Goal: Task Accomplishment & Management: Use online tool/utility

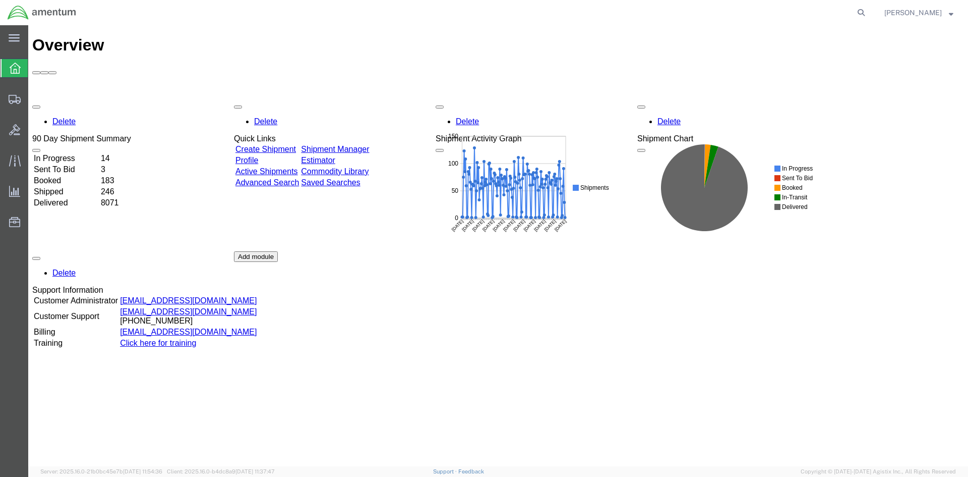
click at [361, 145] on link "Shipment Manager" at bounding box center [335, 149] width 68 height 9
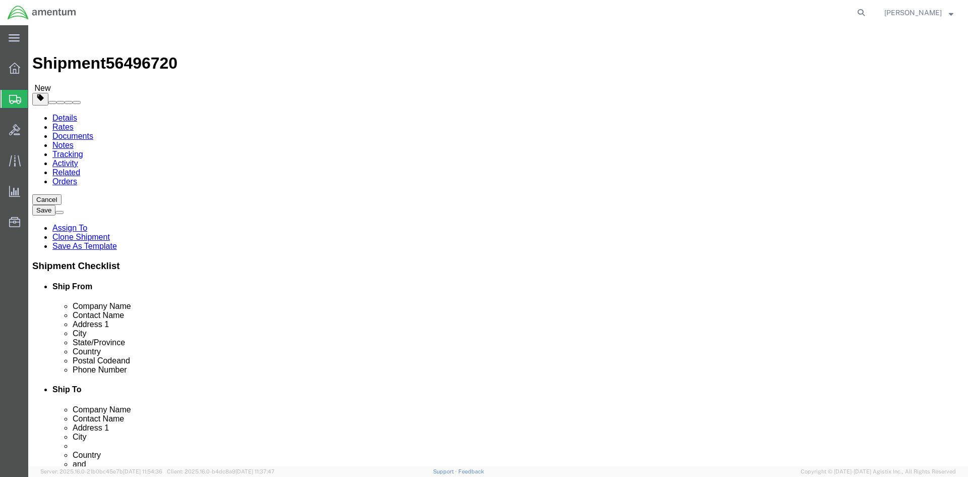
select select "42668"
select select "42739"
click link "Special Services"
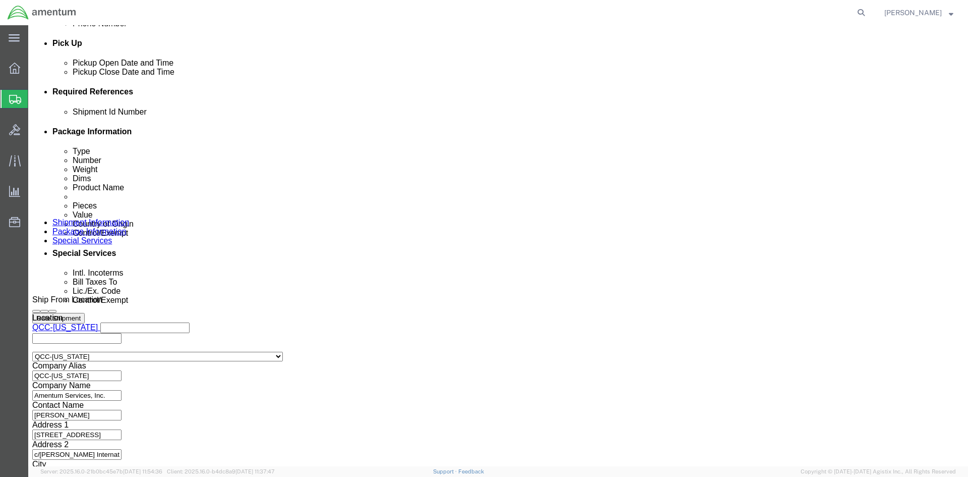
scroll to position [605, 0]
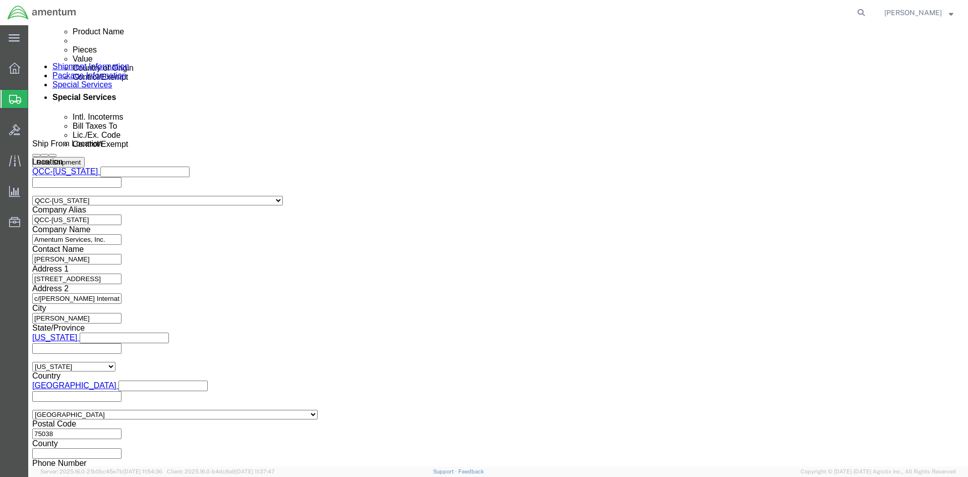
click select "Select AES-Direct EEI Carrier File EEI EEI Exempt"
select select "EXEM"
click select "Select AES-Direct EEI Carrier File EEI EEI Exempt"
drag, startPoint x: 536, startPoint y: 397, endPoint x: 493, endPoint y: 396, distance: 42.9
click div "30.37(A)"
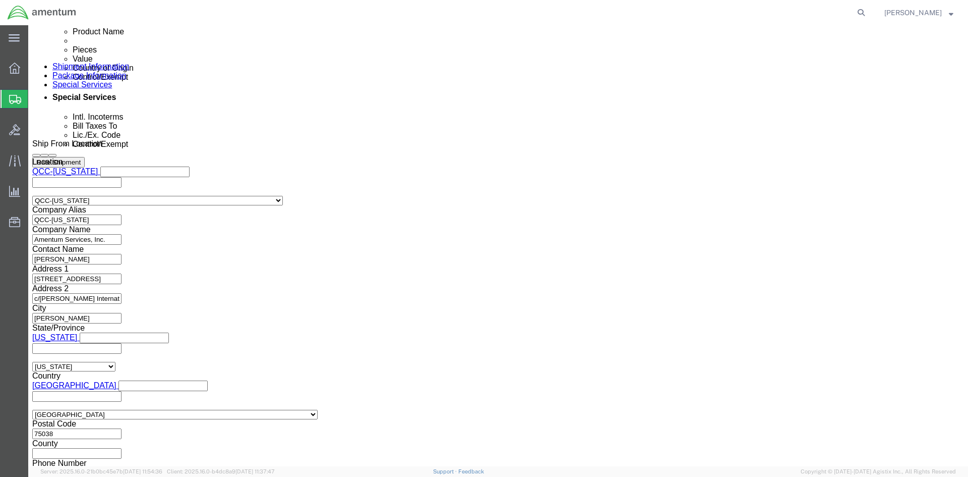
click select "Select ATF BIS DEA EPA FDA FTR ITAR OFAC Other (OPA)"
select select "FTR"
click select "Select ATF BIS DEA EPA FDA FTR ITAR OFAC Other (OPA)"
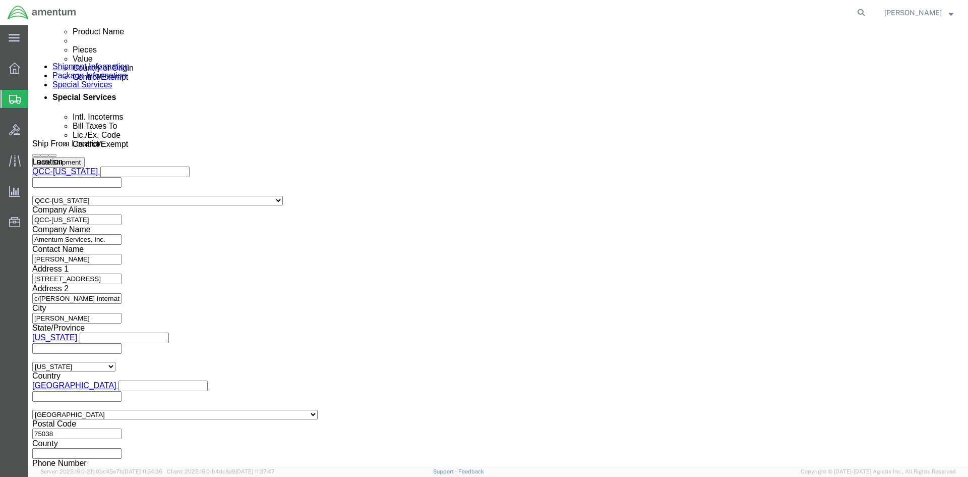
click select "Select 30.2(d)(2) 30.36 30.37(a) 30.37(f) 30.37(g) 30.37(h) 30.37(i) 30.37(j) 3…"
select select "30.37(a)"
click select "Select 30.2(d)(2) 30.36 30.37(a) 30.37(f) 30.37(g) 30.37(h) 30.37(i) 30.37(j) 3…"
click button "Rate Shipment"
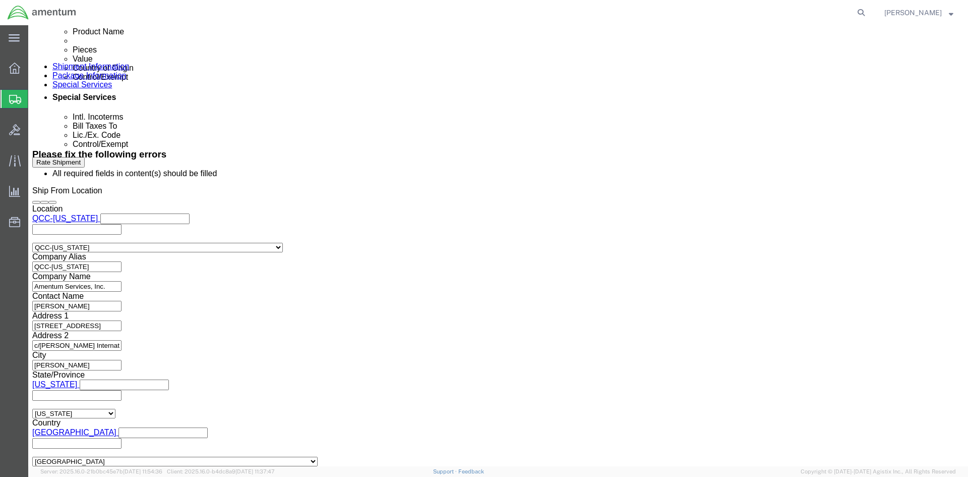
click link "Package Information"
click dd "663.68 USD"
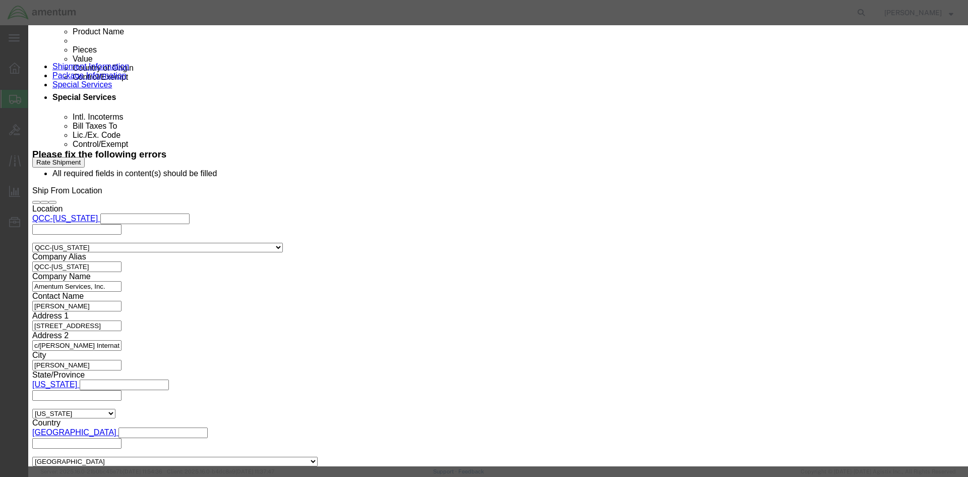
click select "Select Afghanistan Åland Islands Albania Algeria American Samoa Andorra Angola …"
select select "US"
click select "Select Afghanistan Åland Islands Albania Algeria American Samoa Andorra Angola …"
click button "Save & Close"
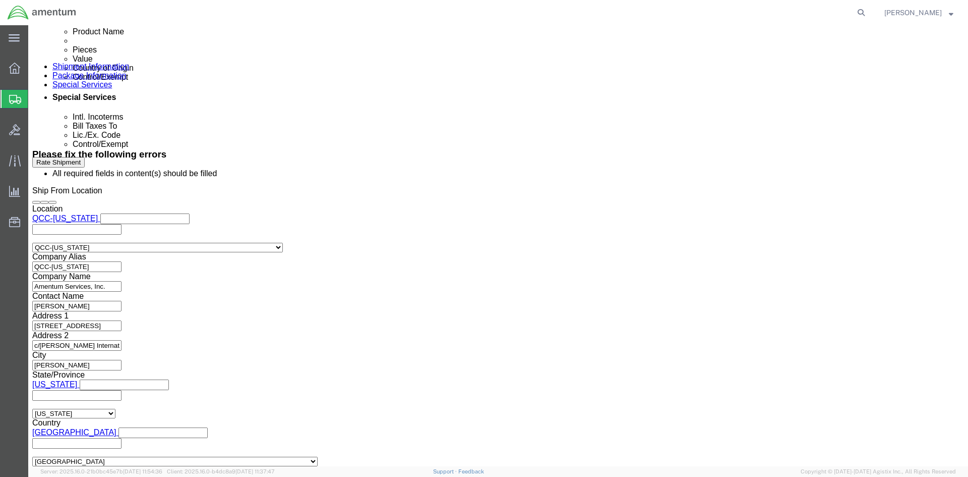
click button "Rate Shipment"
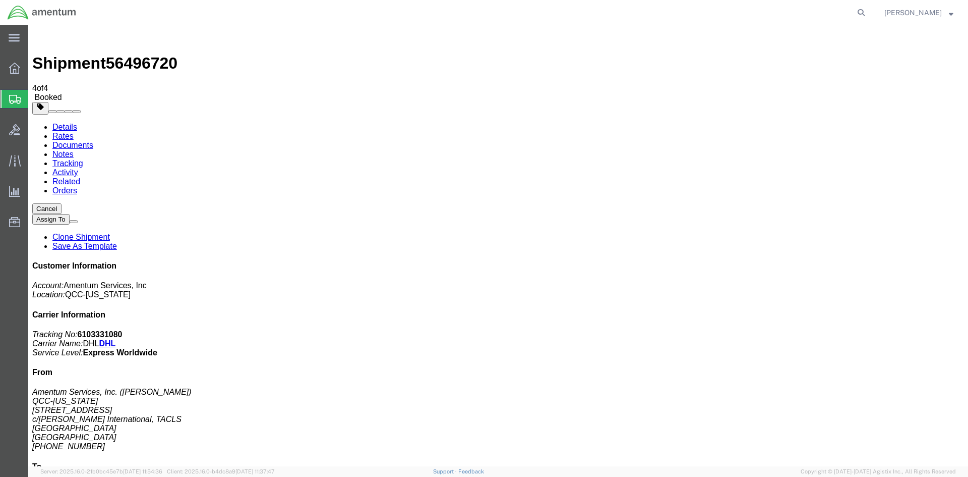
drag, startPoint x: 422, startPoint y: 199, endPoint x: 51, endPoint y: 265, distance: 377.1
click at [35, 70] on span "Overview" at bounding box center [31, 68] width 7 height 20
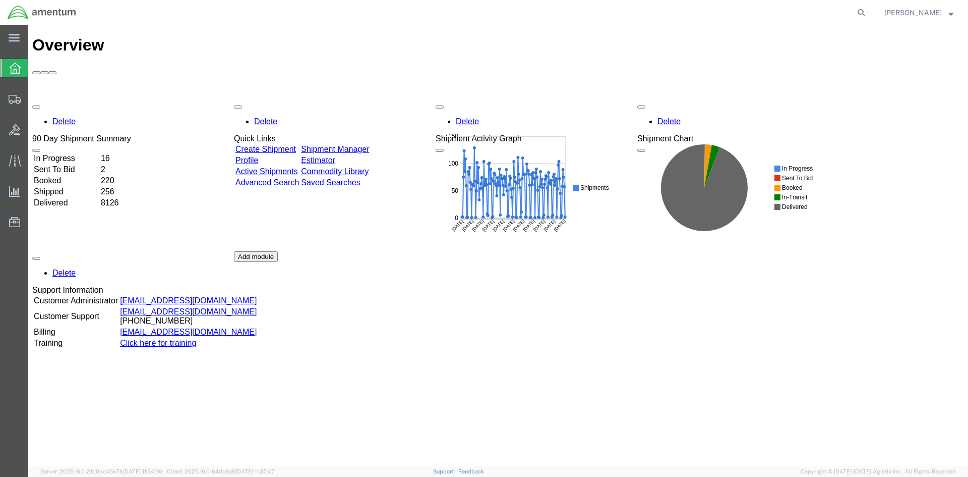
click at [353, 145] on link "Shipment Manager" at bounding box center [335, 149] width 68 height 9
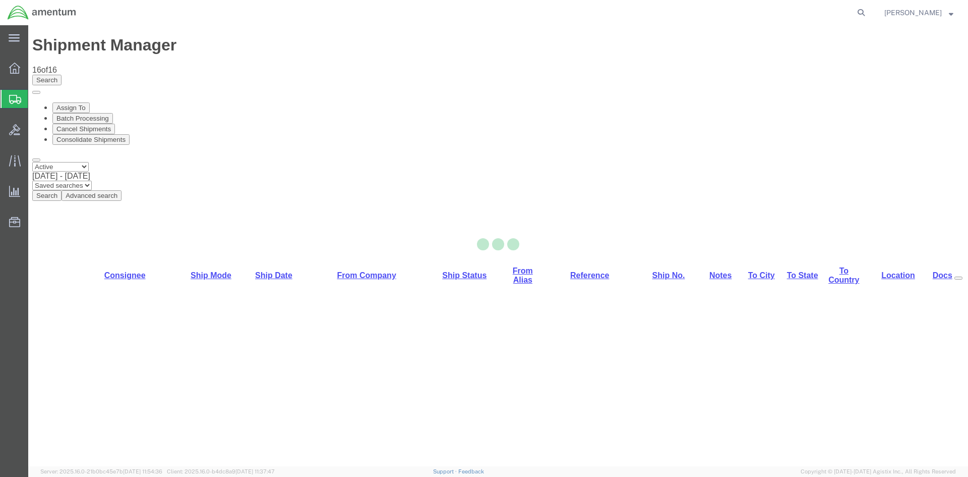
select select "42668"
select select "42679"
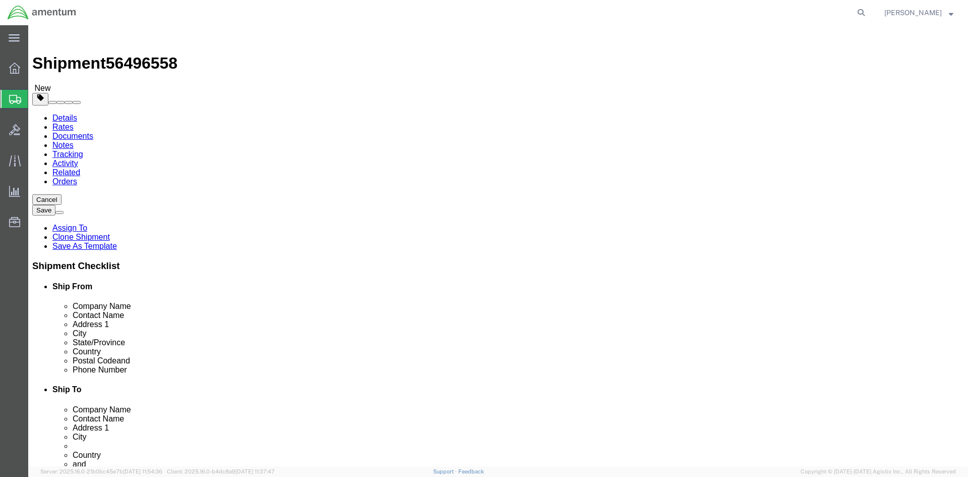
click link "Special Services"
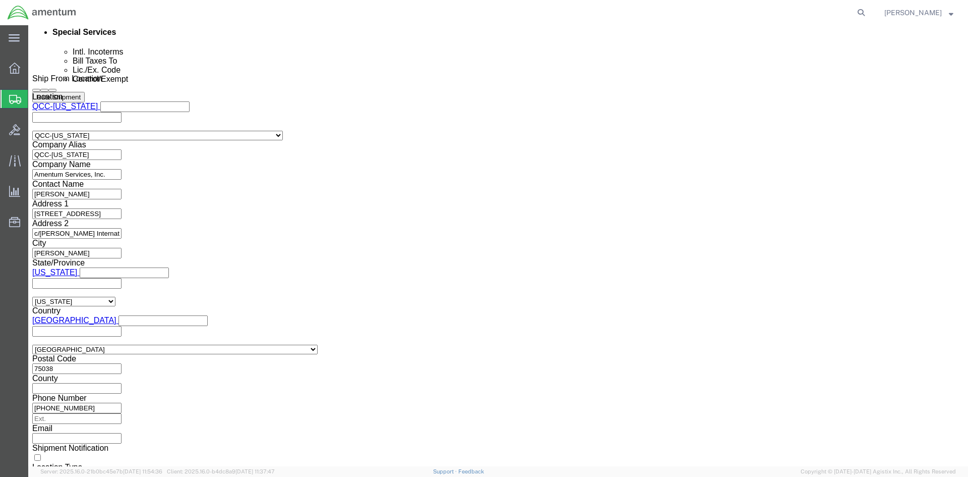
scroll to position [757, 0]
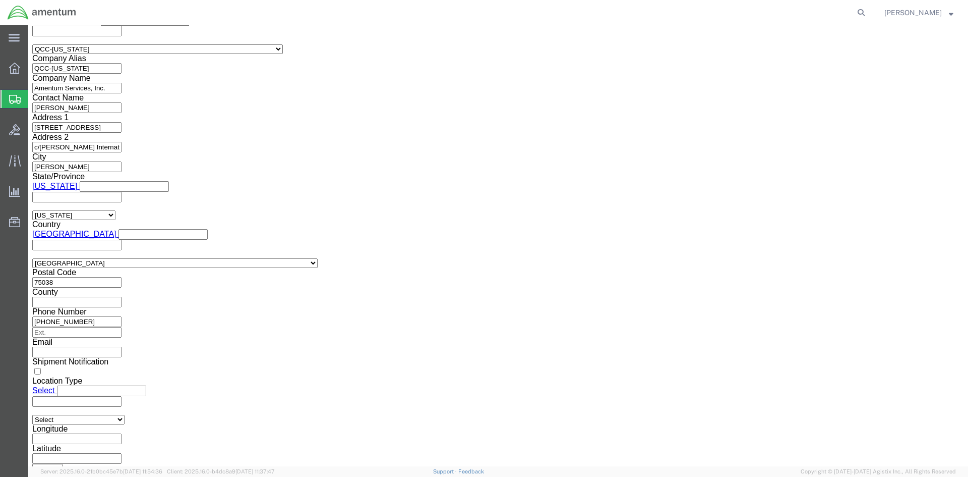
click select "Select AES-Direct EEI Carrier File EEI EEI Exempt"
select select "AESD"
click select "Select AES-Direct EEI Carrier File EEI EEI Exempt"
click button "Rate Shipment"
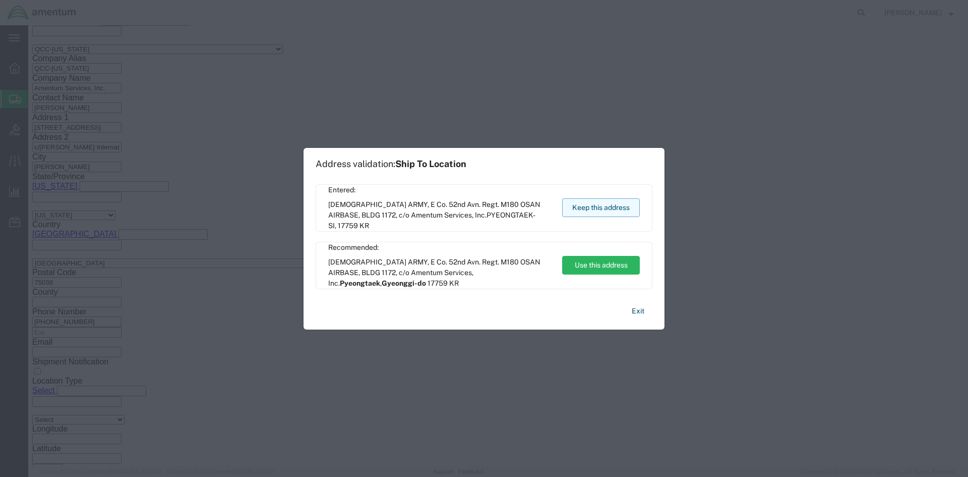
click at [583, 203] on button "Keep this address" at bounding box center [601, 207] width 78 height 19
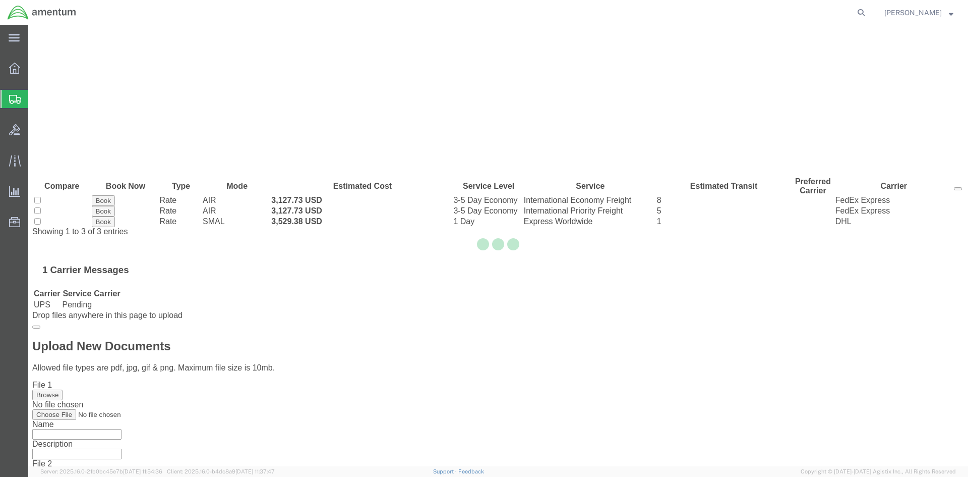
scroll to position [0, 0]
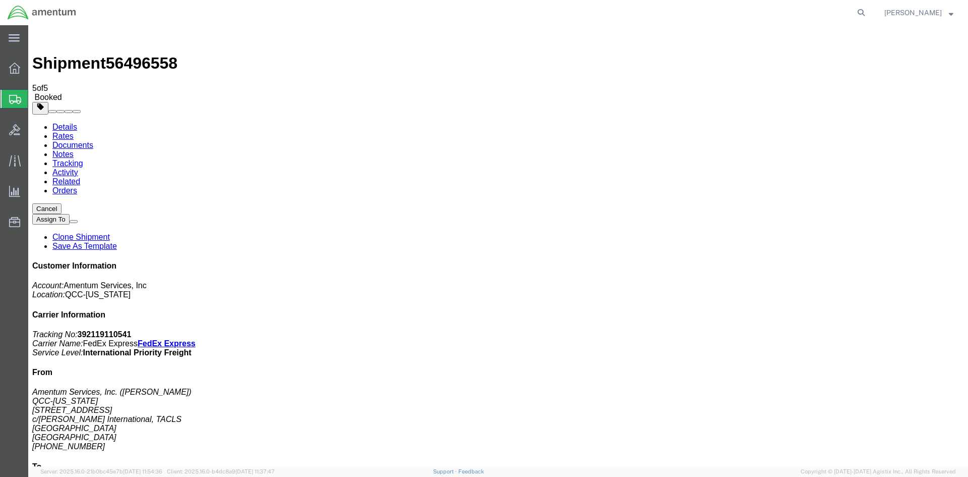
click at [56, 123] on link "Details" at bounding box center [64, 127] width 25 height 9
click button "button"
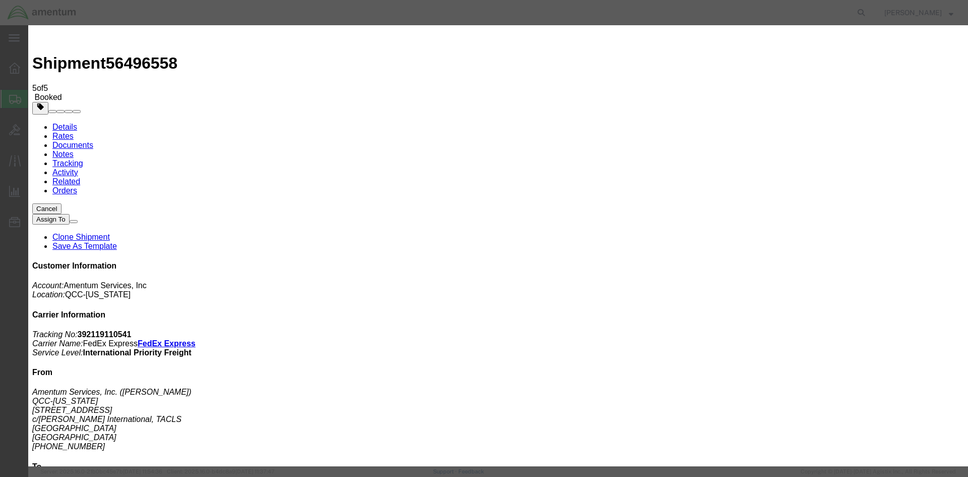
click div "Aug 14 2025 12:54 PM"
type input "2:00 PM"
click button "Apply"
click button "Save"
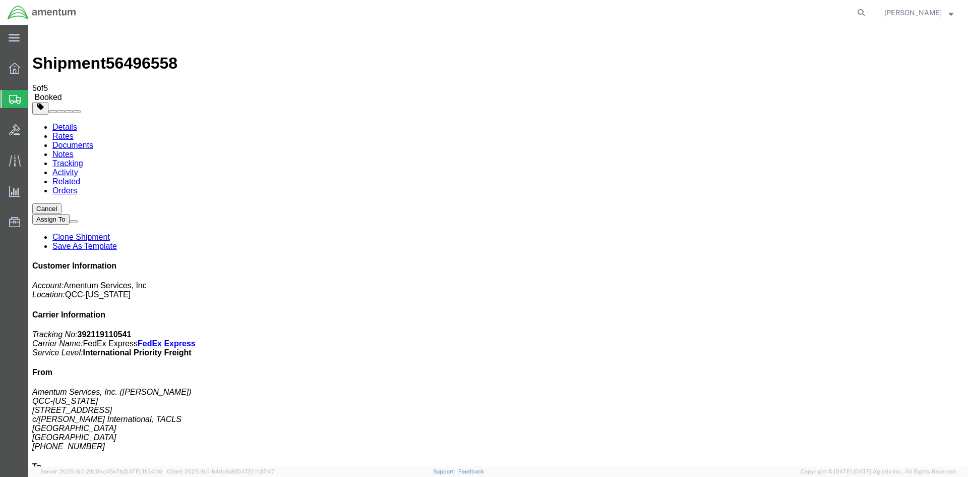
click button "Close"
click link "Documents"
click at [22, 66] on div at bounding box center [15, 68] width 28 height 20
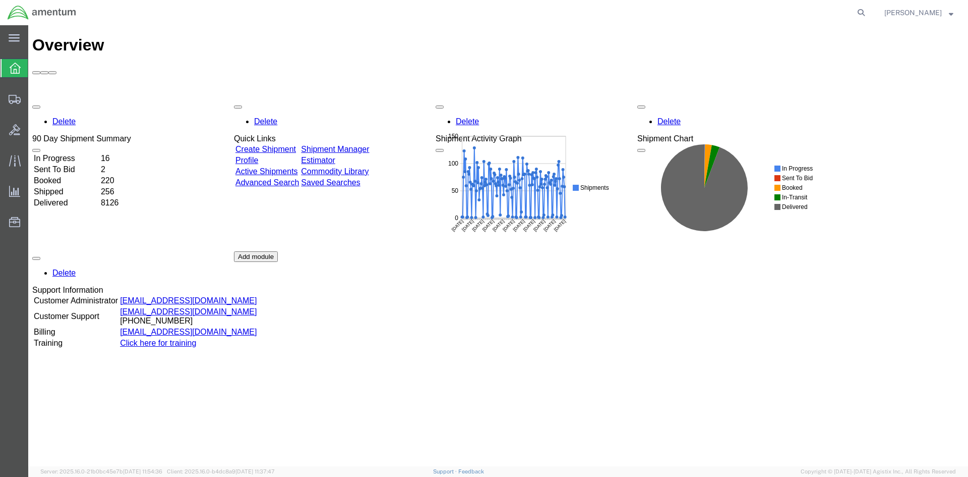
click at [349, 100] on div "Delete 90 Day Shipment Summary In Progress 16 Sent To Bid 2 Booked 220 Shipped …" at bounding box center [498, 251] width 932 height 303
click at [348, 145] on link "Shipment Manager" at bounding box center [335, 149] width 68 height 9
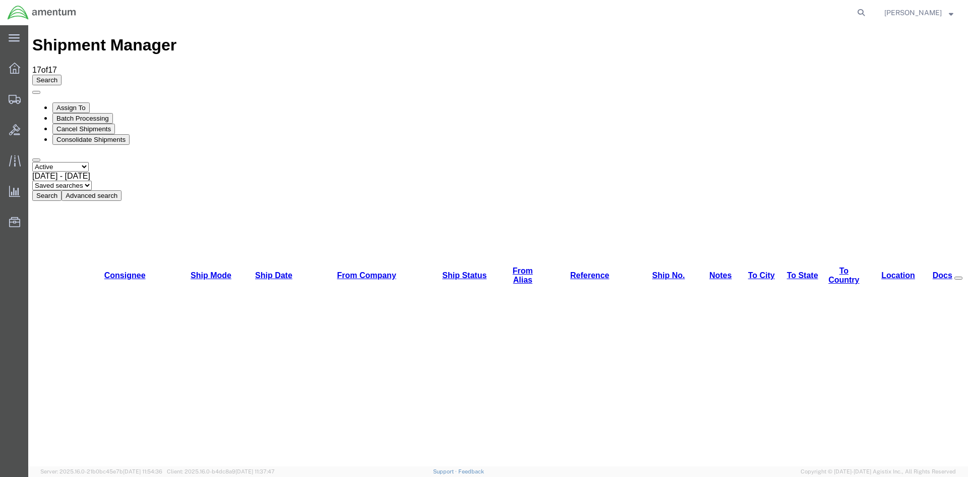
click at [62, 190] on button "Search" at bounding box center [46, 195] width 29 height 11
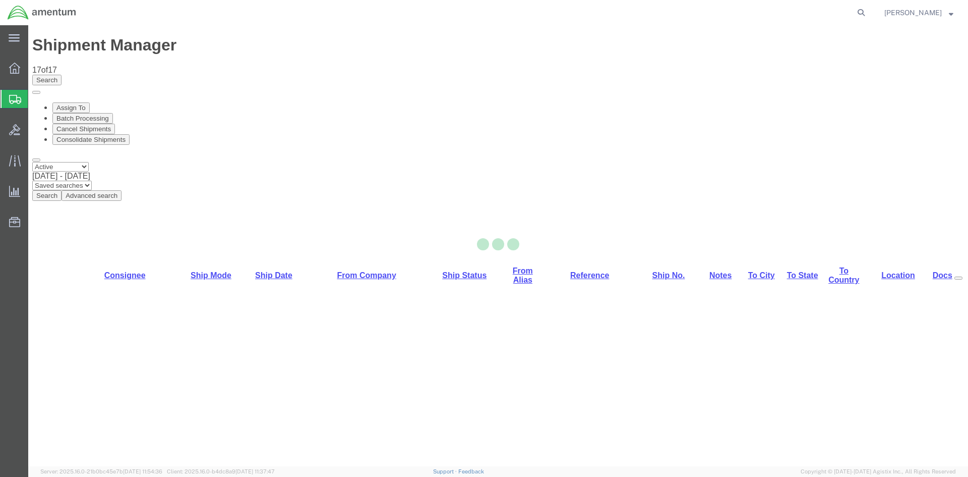
select select "42668"
select select "42677"
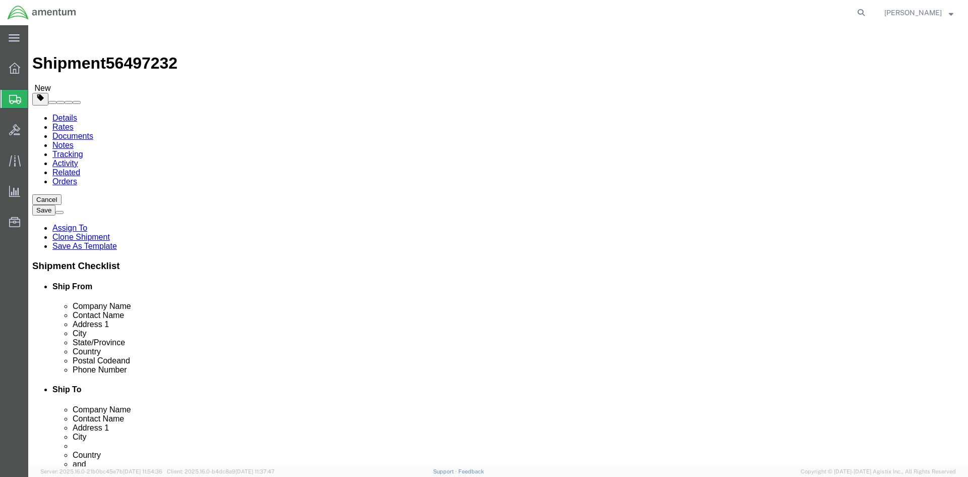
click icon
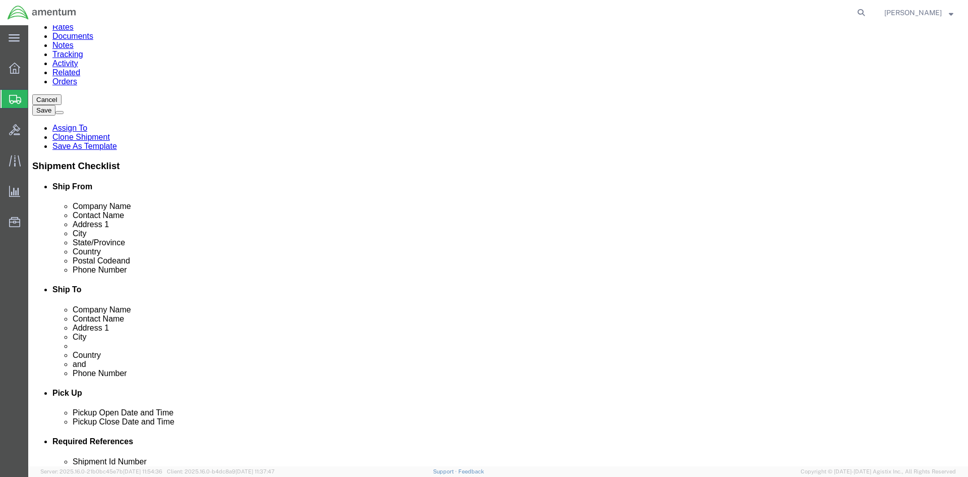
scroll to position [101, 0]
click button "Add"
click select "Select EIN EORI TIN VAT Other"
select select "EORI"
click select "Select EIN EORI TIN VAT Other"
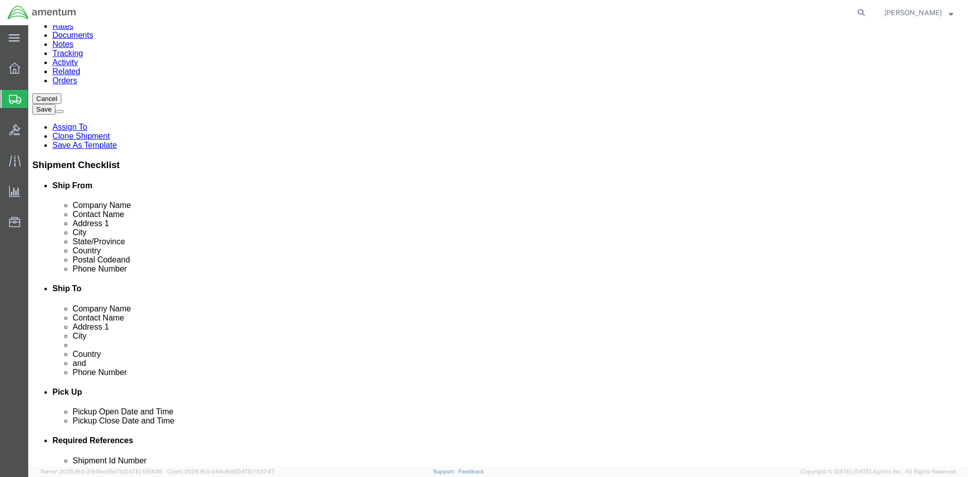
click input "text"
type input "DE326998639953594"
click link "Special Services"
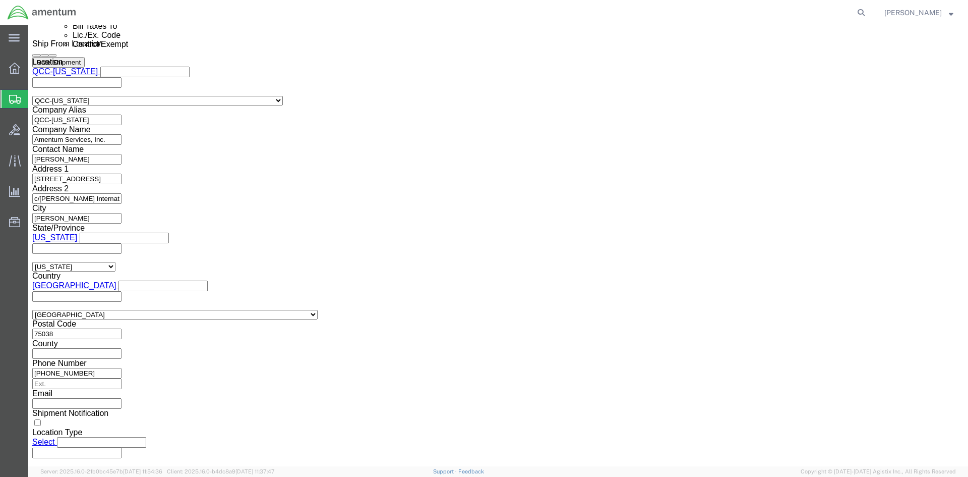
scroll to position [706, 0]
drag, startPoint x: 522, startPoint y: 276, endPoint x: 522, endPoint y: 281, distance: 5.5
click select "Select AES-Direct EEI Carrier File EEI EEI Exempt"
select select "AESD"
click select "Select AES-Direct EEI Carrier File EEI EEI Exempt"
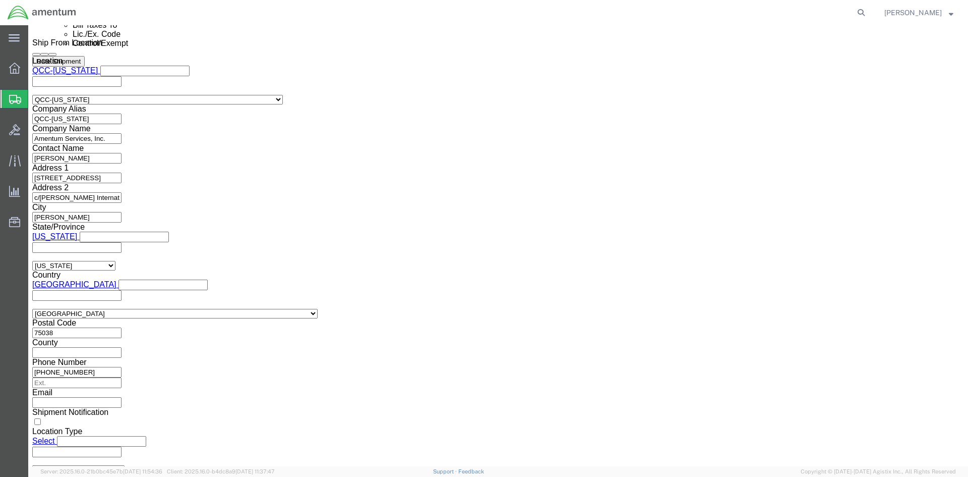
click button "Rate Shipment"
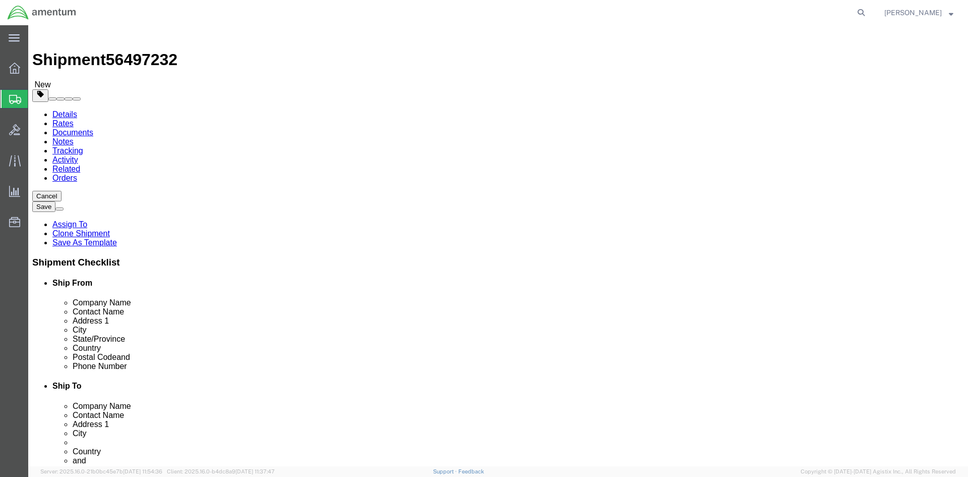
scroll to position [0, 0]
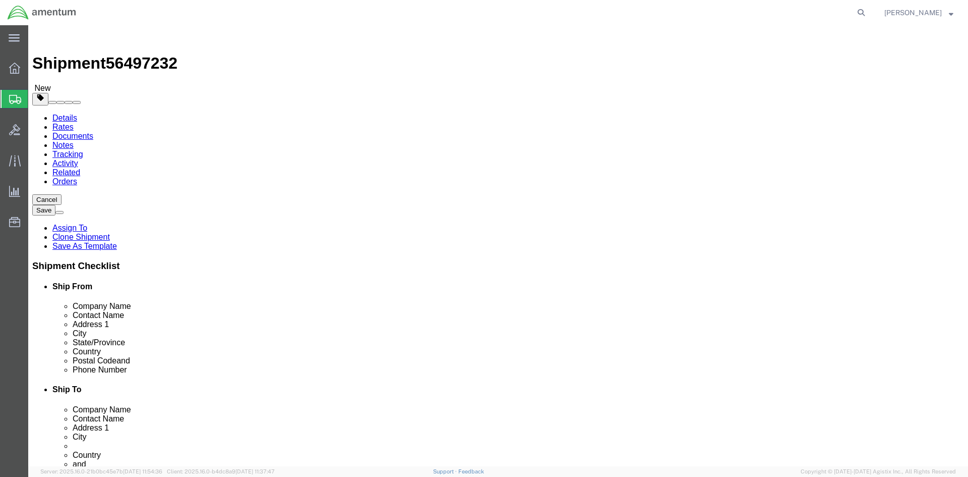
click link "Package Information"
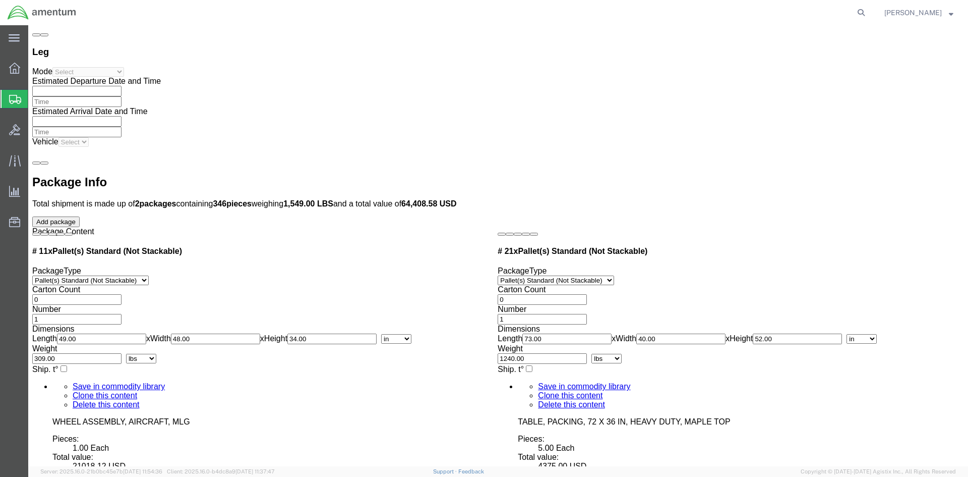
scroll to position [2522, 0]
click dd "280.76 USD"
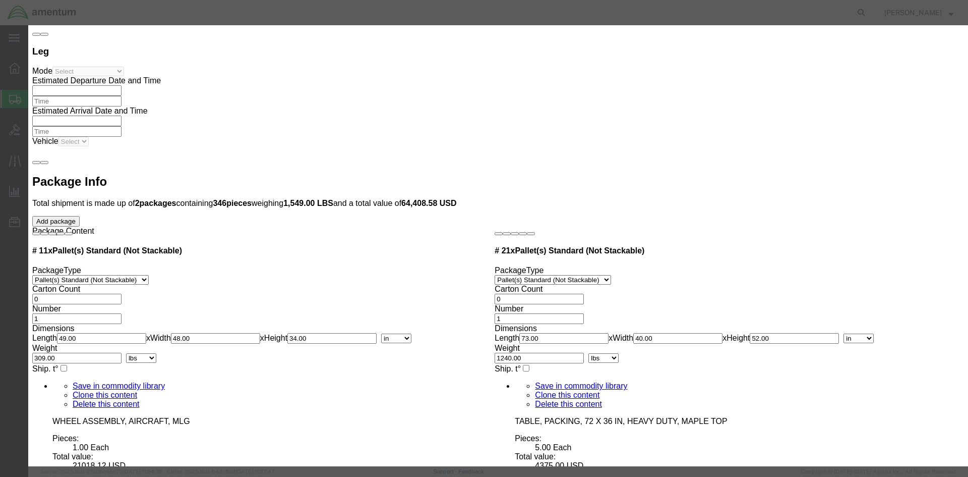
scroll to position [0, 0]
click select "Select Afghanistan Åland Islands Albania Algeria American Samoa Andorra Angola …"
select select "US"
click select "Select Afghanistan Åland Islands Albania Algeria American Samoa Andorra Angola …"
click button "Save & Close"
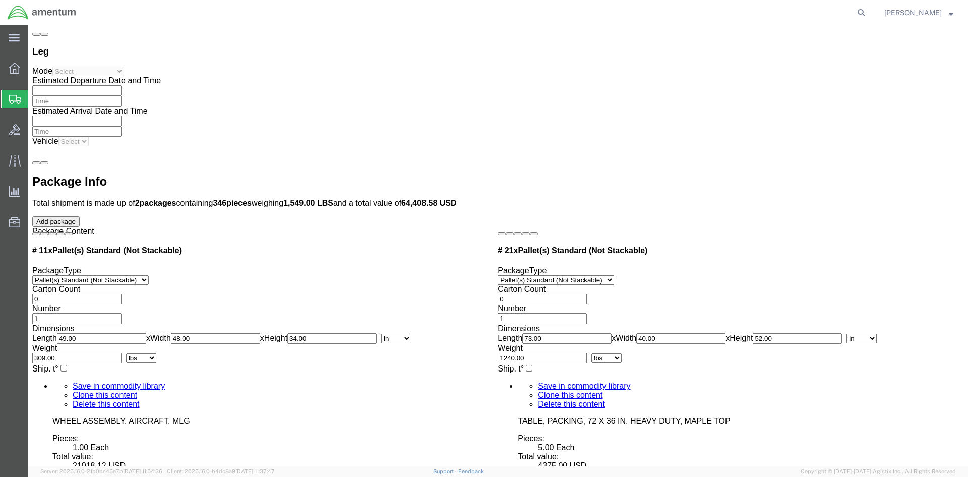
click button "Rate Shipment"
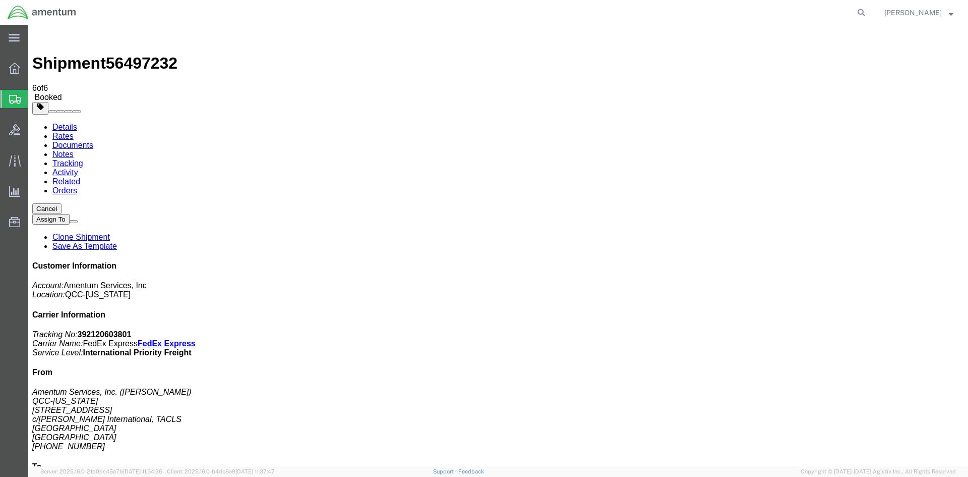
drag, startPoint x: 34, startPoint y: 264, endPoint x: 422, endPoint y: 222, distance: 390.2
drag, startPoint x: 422, startPoint y: 238, endPoint x: 51, endPoint y: 277, distance: 372.8
drag, startPoint x: 425, startPoint y: 161, endPoint x: 39, endPoint y: 152, distance: 386.0
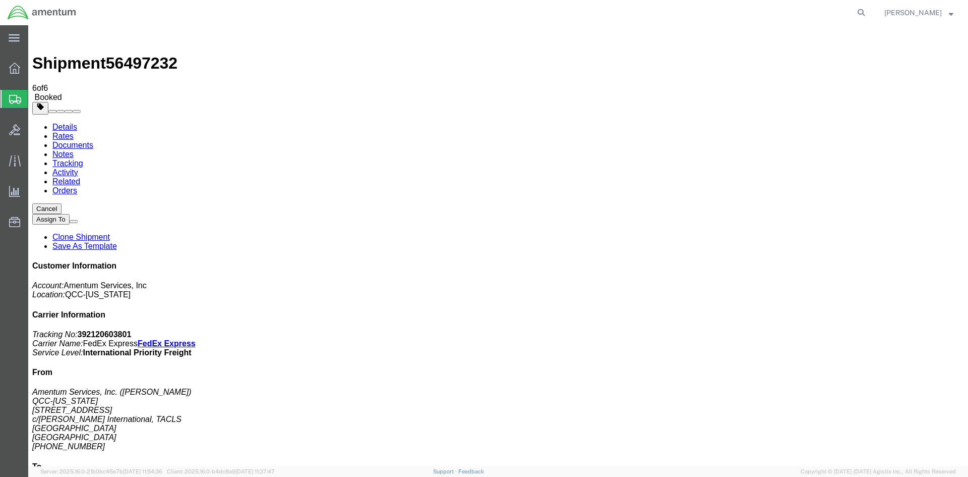
click at [67, 123] on link "Details" at bounding box center [64, 127] width 25 height 9
click span "button"
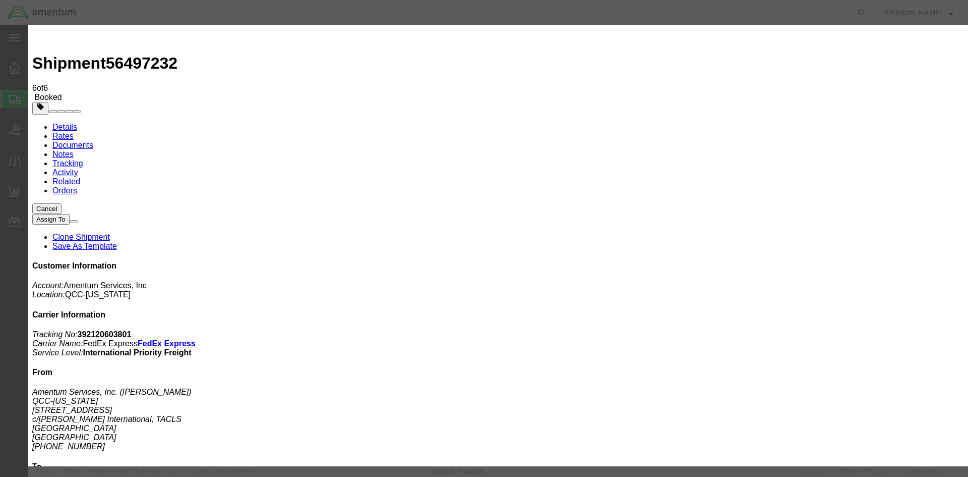
click div "Aug 14 2025 12:19 PM"
type input "2:00 PM"
click button "Apply"
click button "Save"
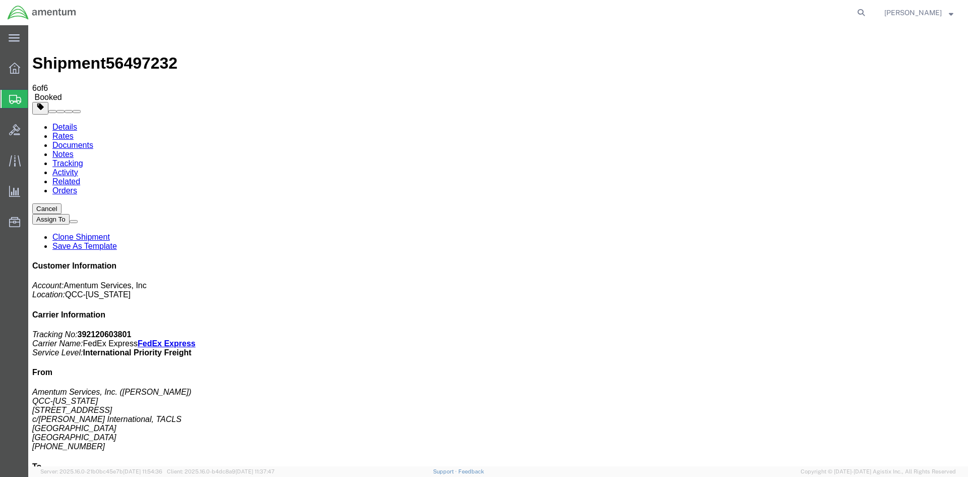
click button "Close"
click at [11, 71] on icon at bounding box center [14, 68] width 11 height 11
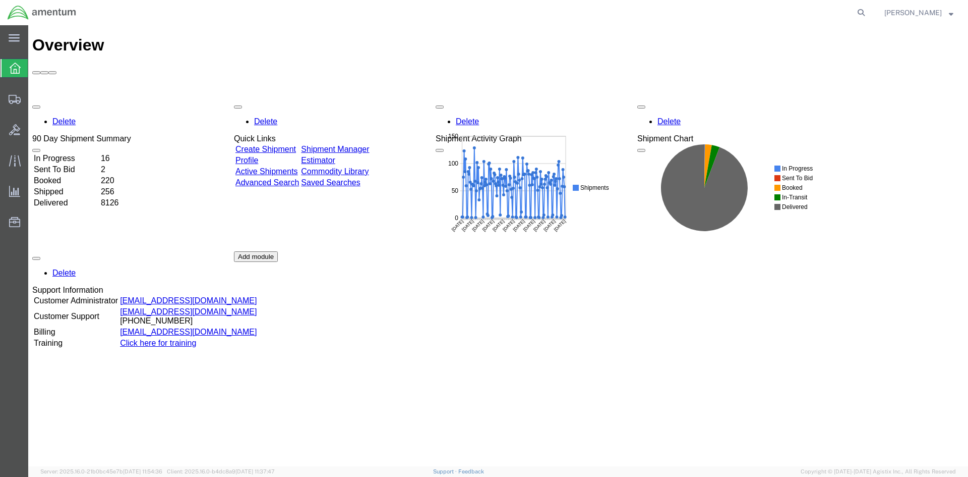
click at [358, 145] on link "Shipment Manager" at bounding box center [335, 149] width 68 height 9
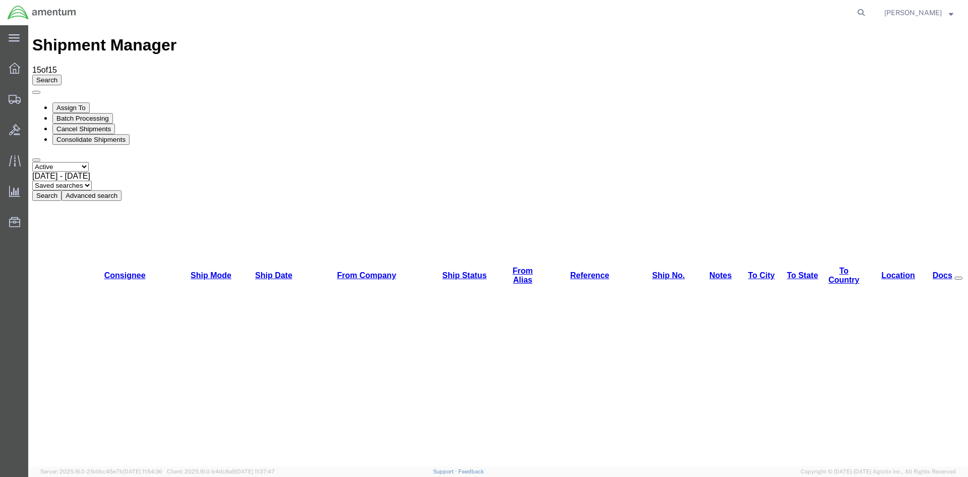
click at [62, 190] on button "Search" at bounding box center [46, 195] width 29 height 11
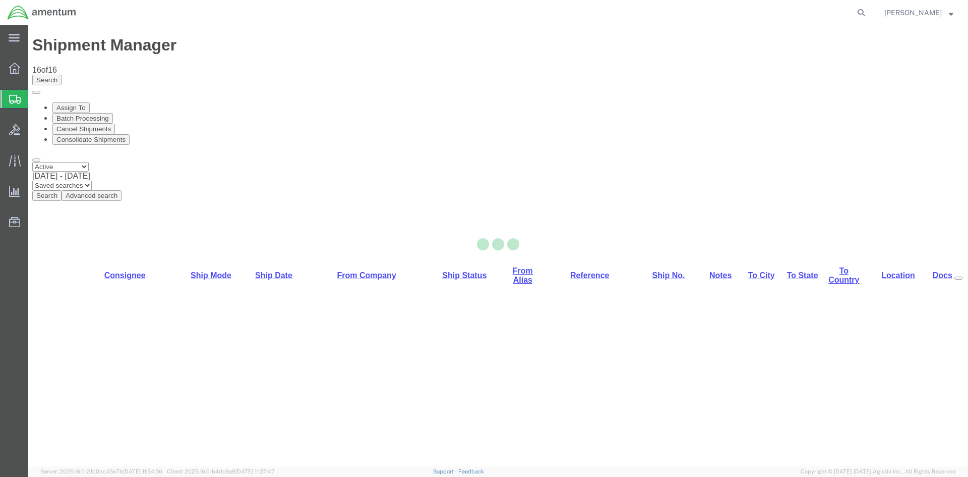
select select "42668"
select select "42679"
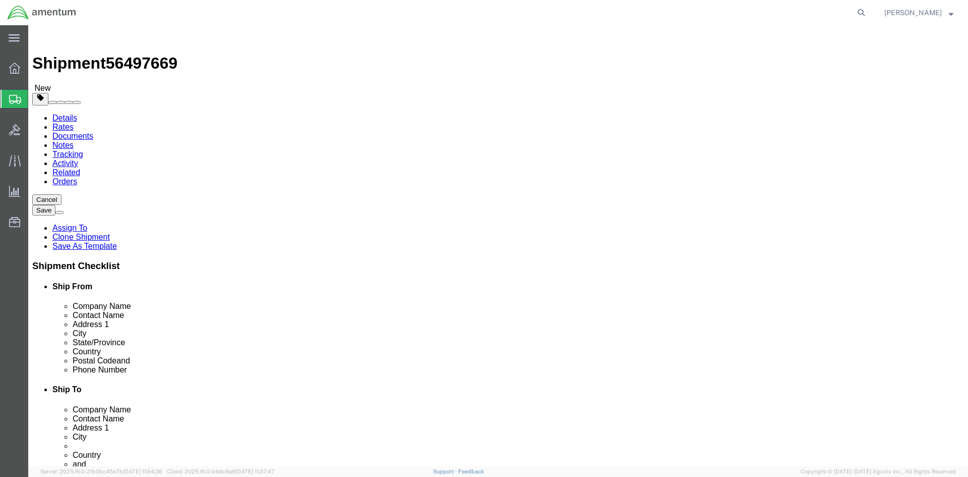
click link "Special Services"
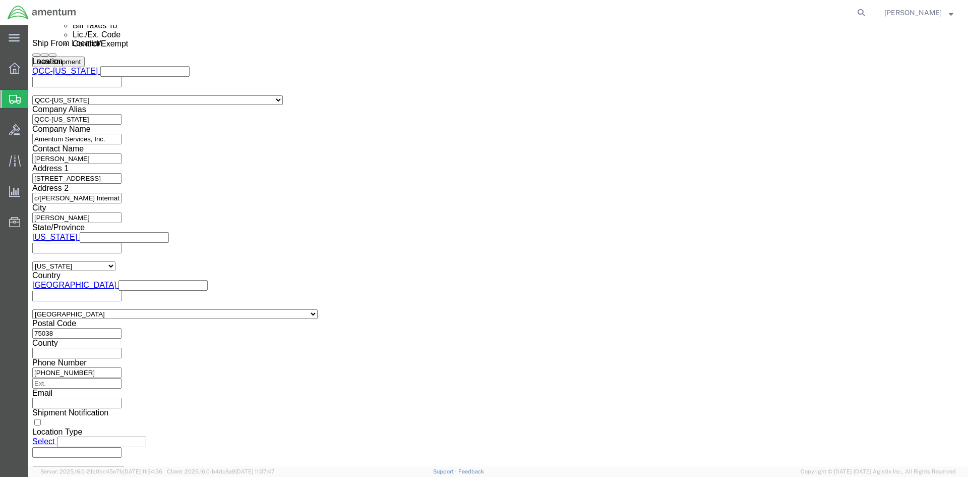
scroll to position [706, 0]
click select "Select AES-Direct EEI Carrier File EEI EEI Exempt"
select select "AESD"
click select "Select AES-Direct EEI Carrier File EEI EEI Exempt"
click button "Rate Shipment"
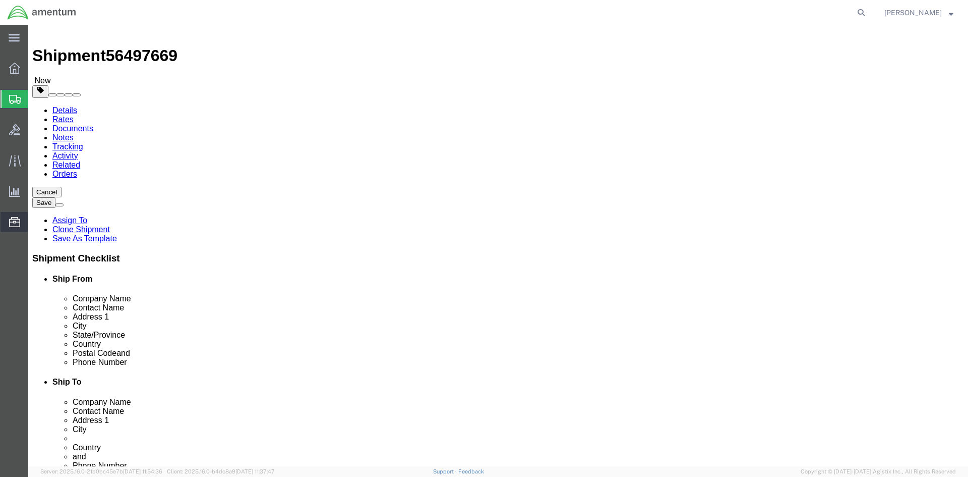
scroll to position [0, 0]
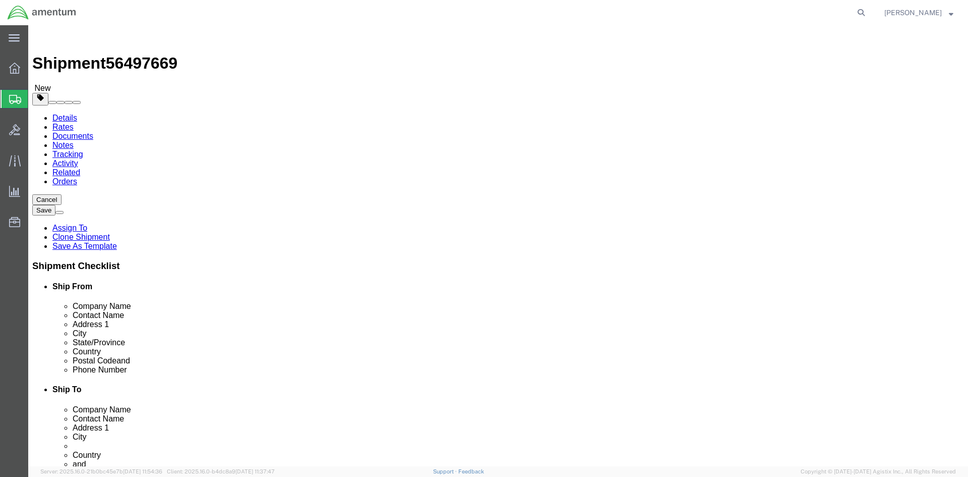
click link "Package Information"
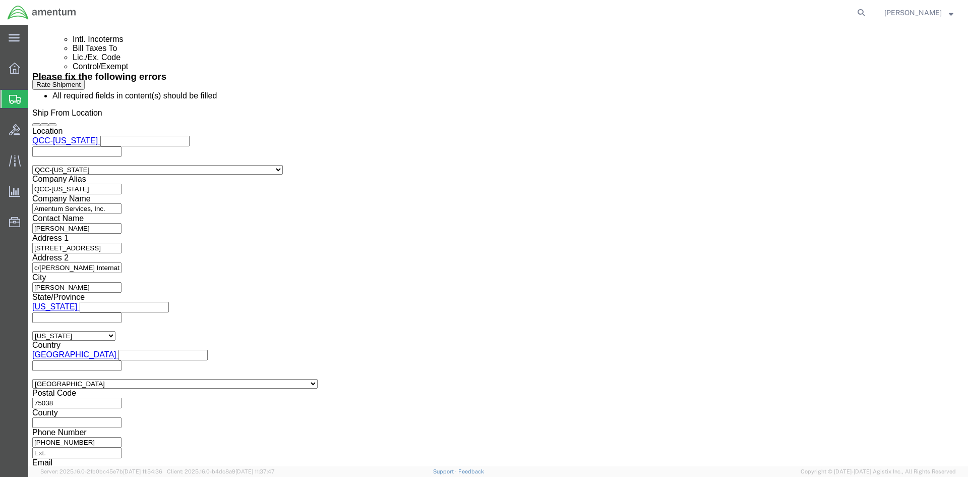
scroll to position [706, 0]
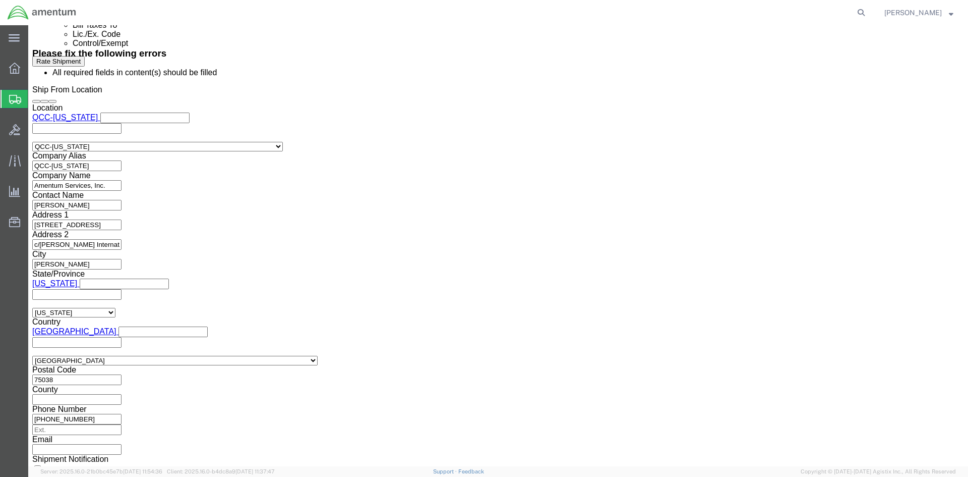
click dd "4.00 Each"
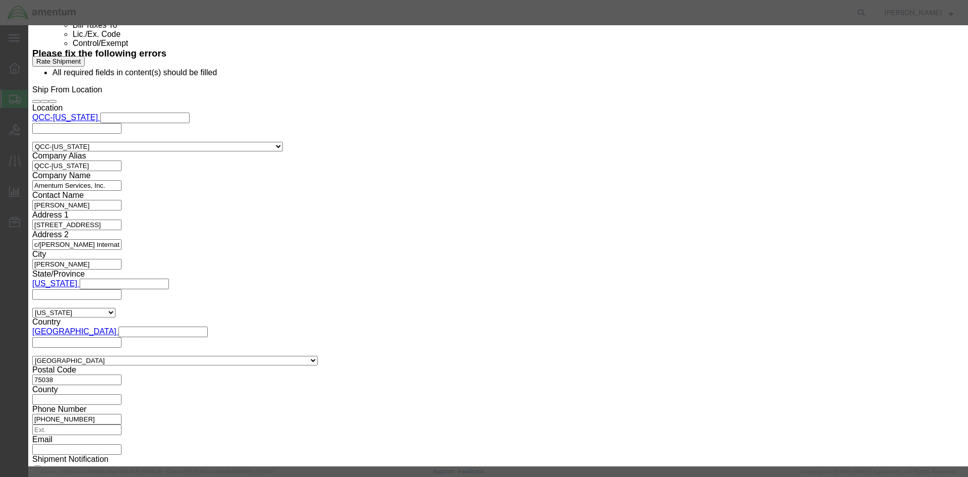
click select "Select Afghanistan Åland Islands Albania Algeria American Samoa Andorra Angola …"
select select "US"
click select "Select Afghanistan Åland Islands Albania Algeria American Samoa Andorra Angola …"
click button "Save & Close"
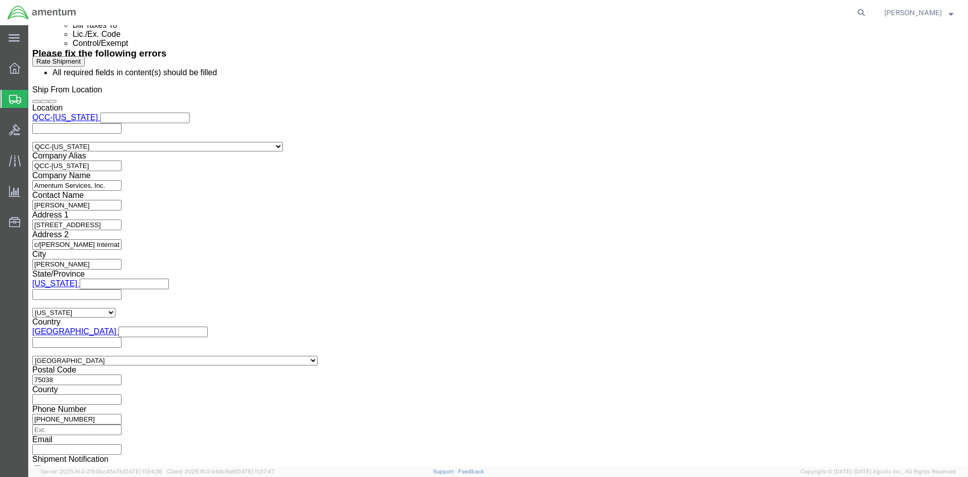
click button "Rate Shipment"
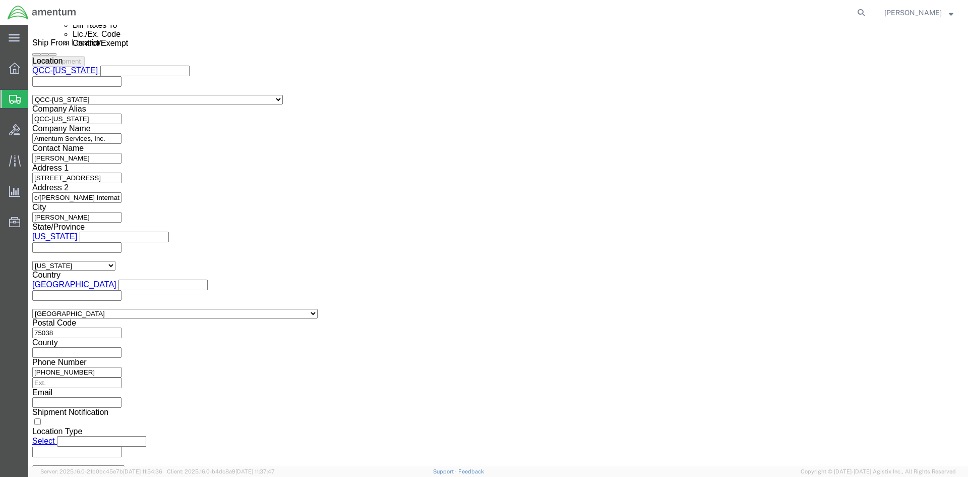
scroll to position [664, 0]
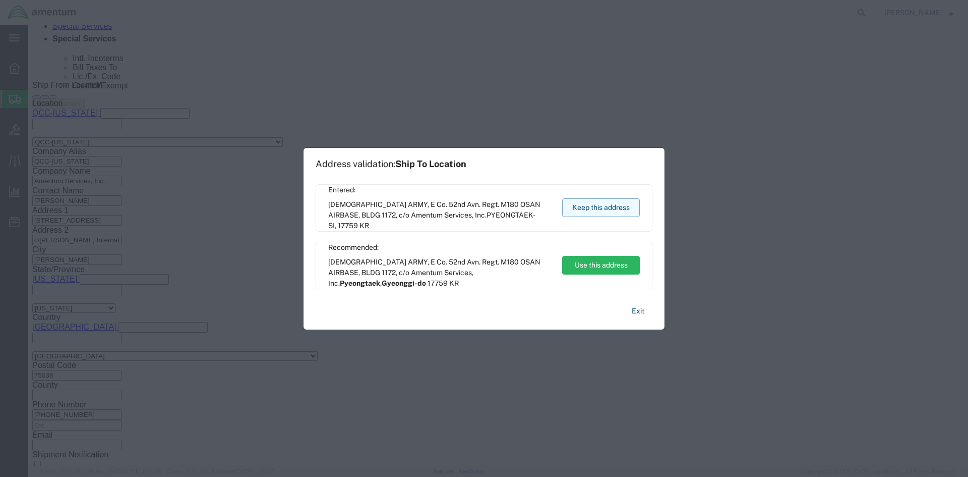
click at [629, 211] on button "Keep this address" at bounding box center [601, 207] width 78 height 19
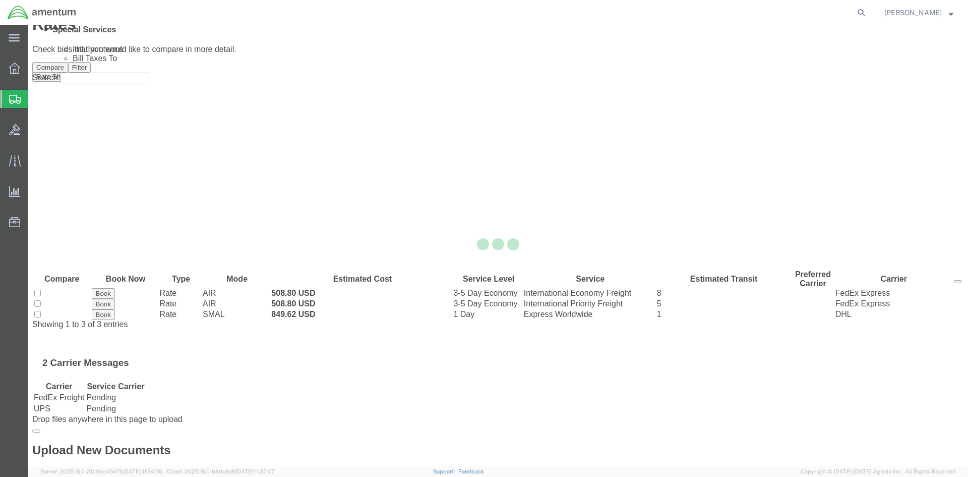
scroll to position [0, 0]
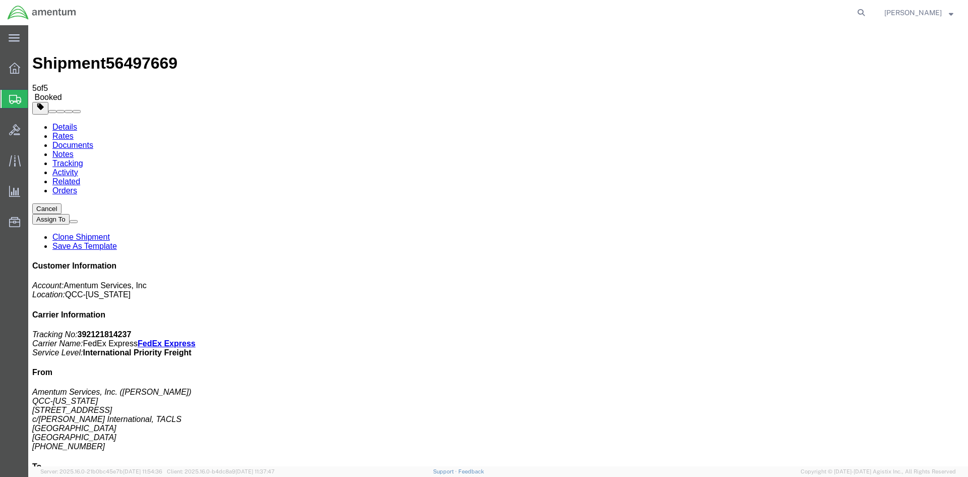
click at [67, 123] on link "Details" at bounding box center [64, 127] width 25 height 9
click span "button"
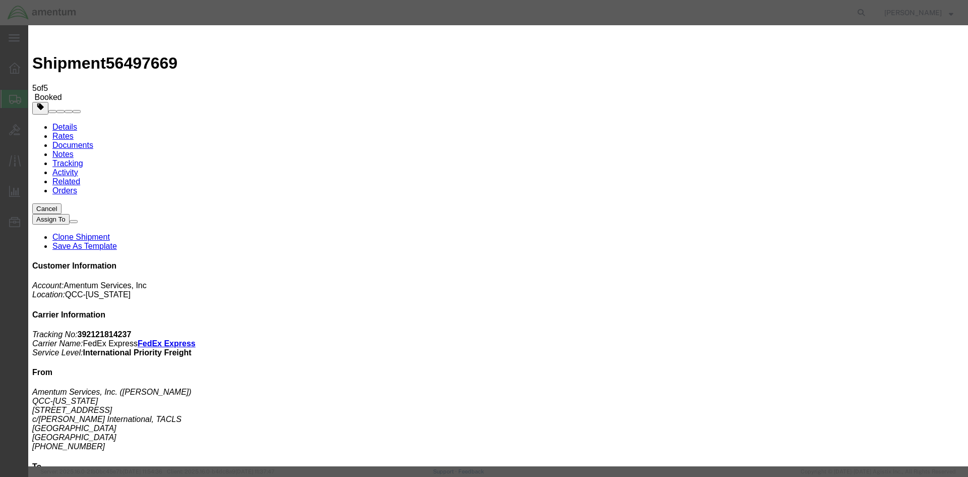
click div "Aug 14 2025 12:45 PM"
type input "2:00 PM"
click button "Apply"
click button "Save"
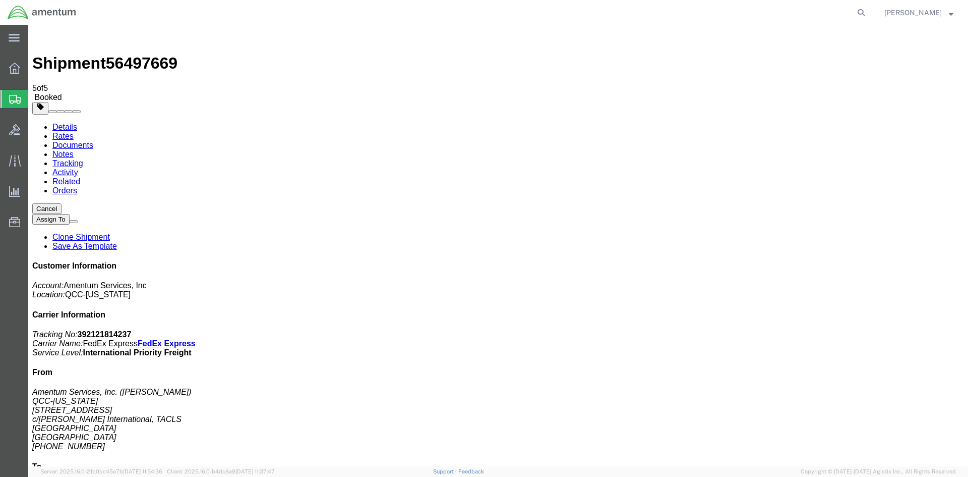
click button "Close"
click at [16, 73] on icon at bounding box center [14, 68] width 11 height 11
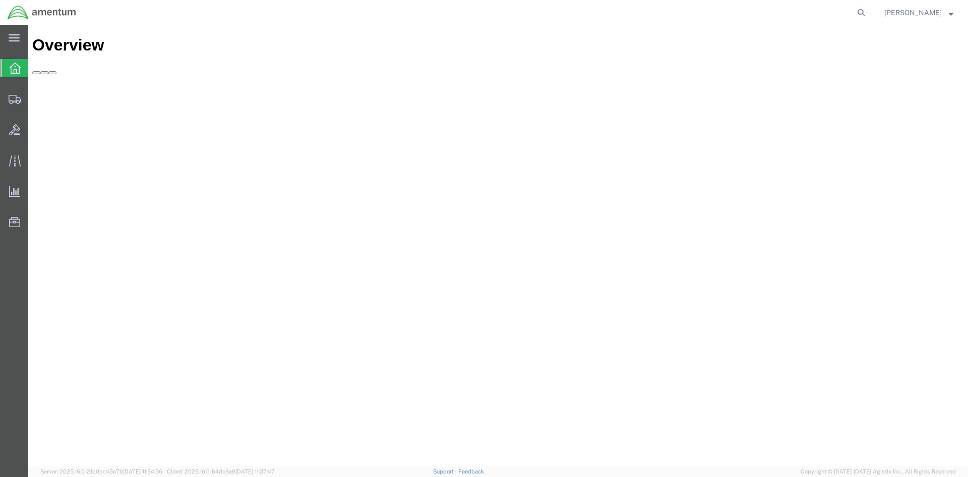
click at [36, 73] on span "Overview" at bounding box center [32, 68] width 8 height 20
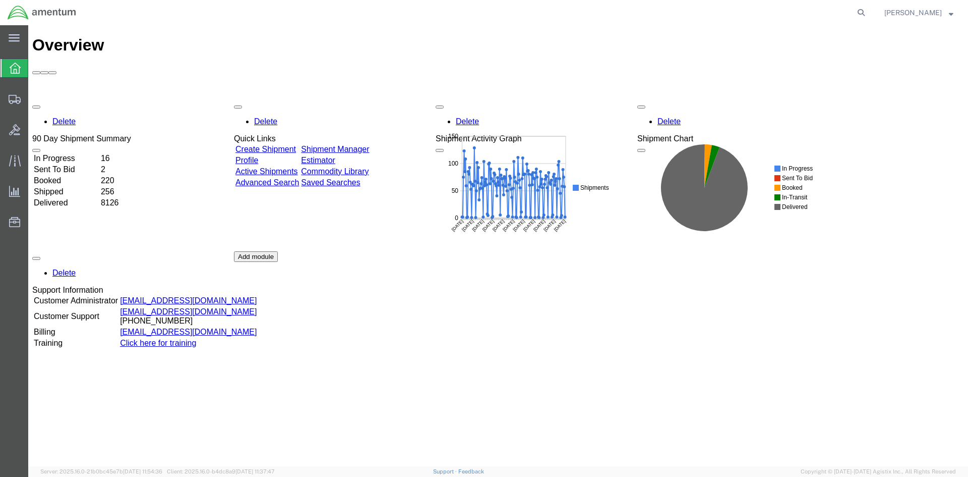
click at [369, 145] on link "Shipment Manager" at bounding box center [335, 149] width 68 height 9
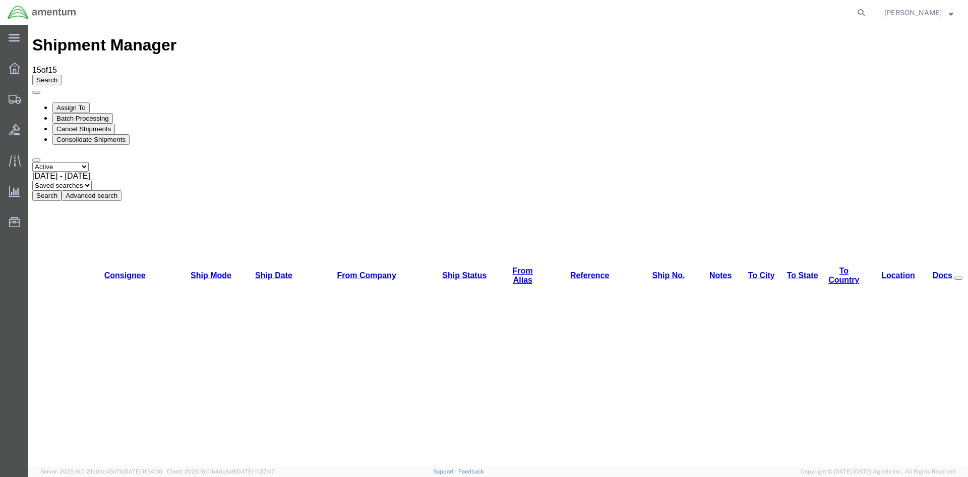
click at [62, 190] on button "Search" at bounding box center [46, 195] width 29 height 11
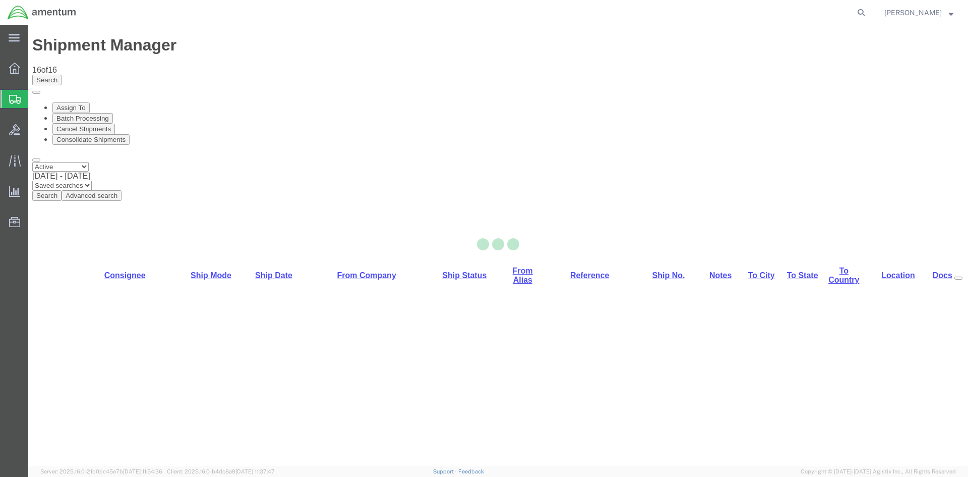
select select "42668"
select select "42682"
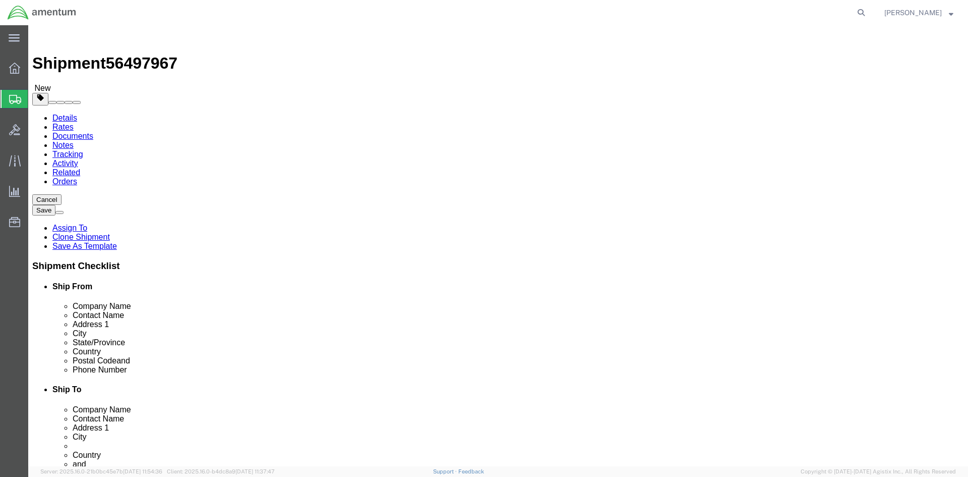
click link "Special Services"
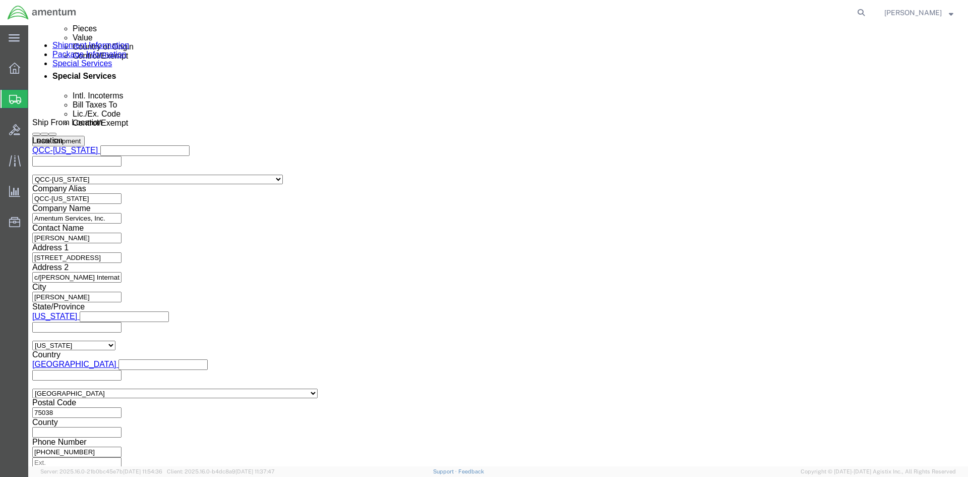
scroll to position [656, 0]
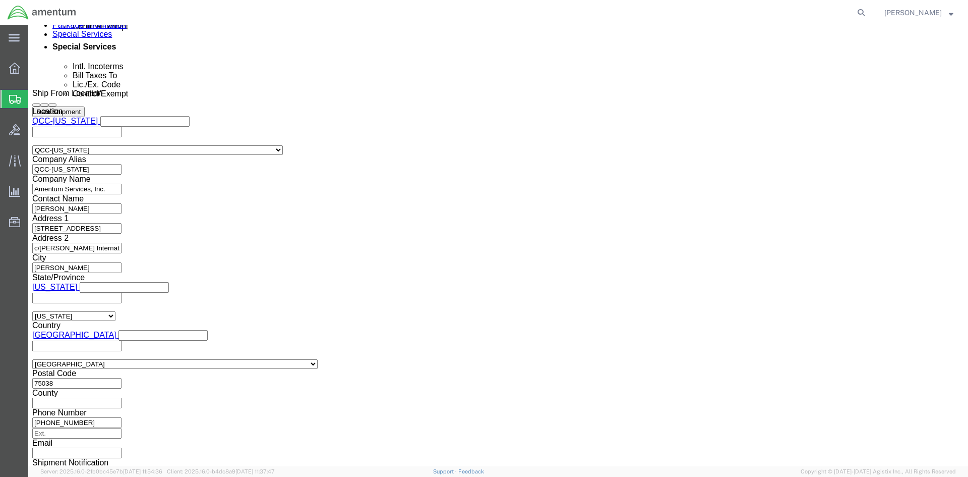
click select "Select AES-Direct EEI Carrier File EEI EEI Exempt"
select select "AESD"
click select "Select AES-Direct EEI Carrier File EEI EEI Exempt"
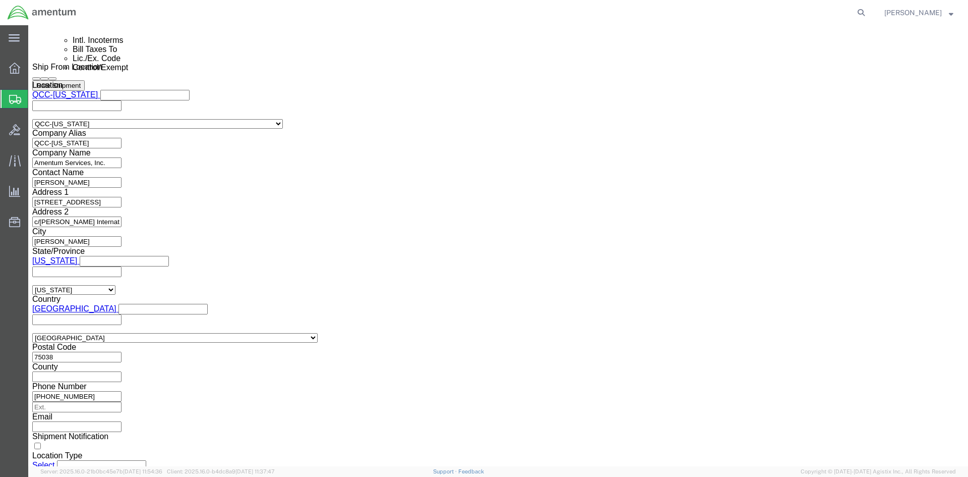
scroll to position [757, 0]
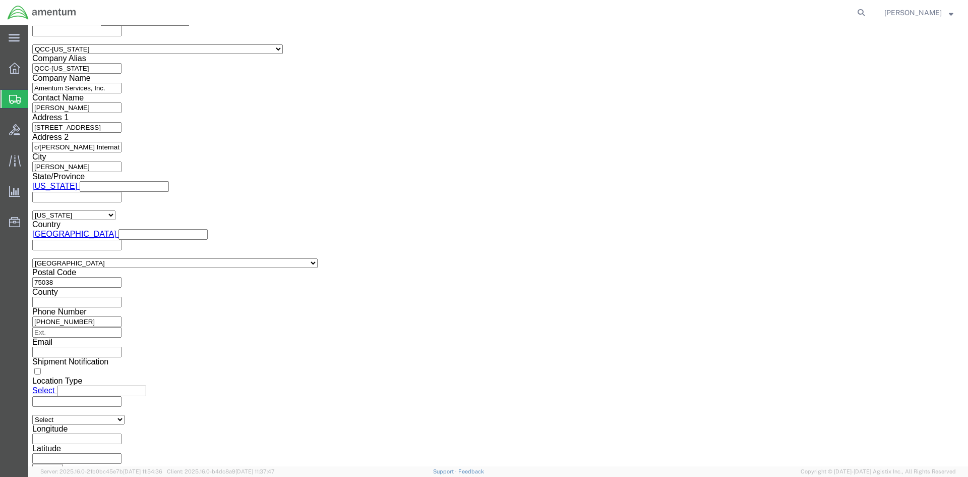
click button "Rate Shipment"
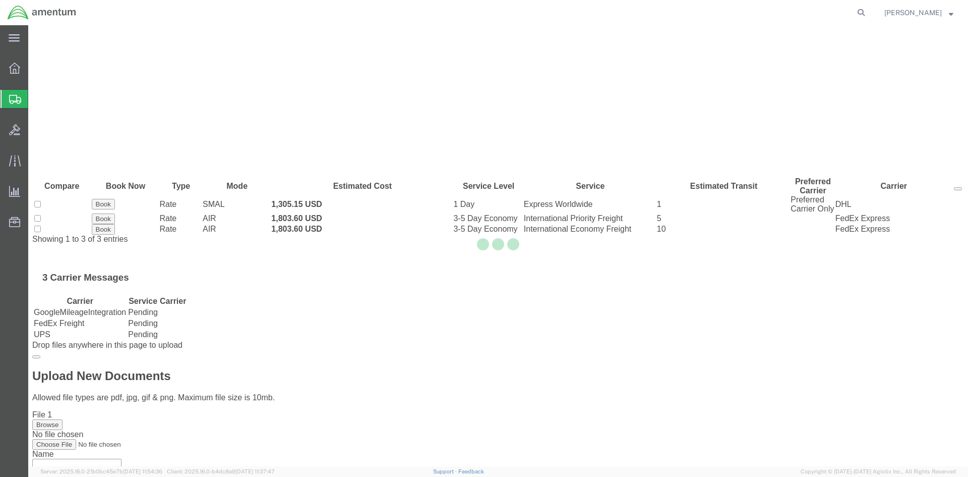
scroll to position [0, 0]
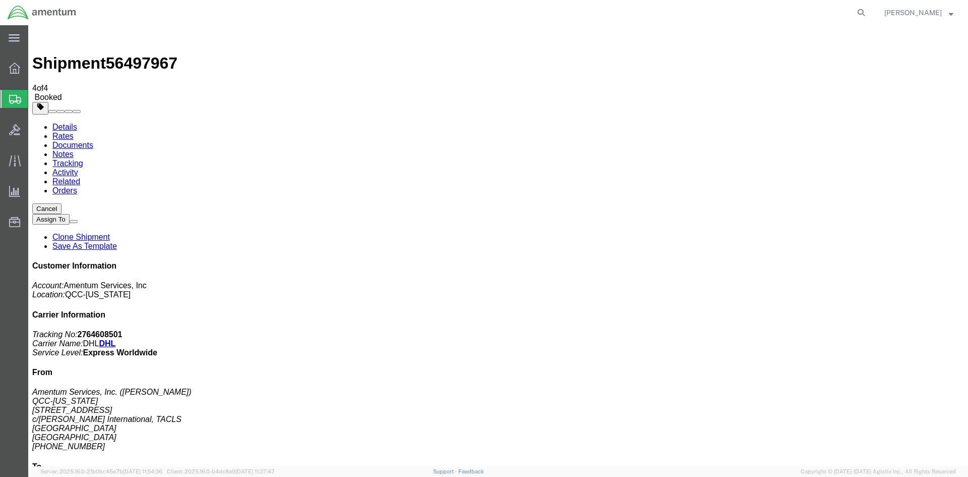
drag, startPoint x: 33, startPoint y: 376, endPoint x: 422, endPoint y: 199, distance: 426.6
click at [35, 72] on span "Overview" at bounding box center [31, 68] width 7 height 20
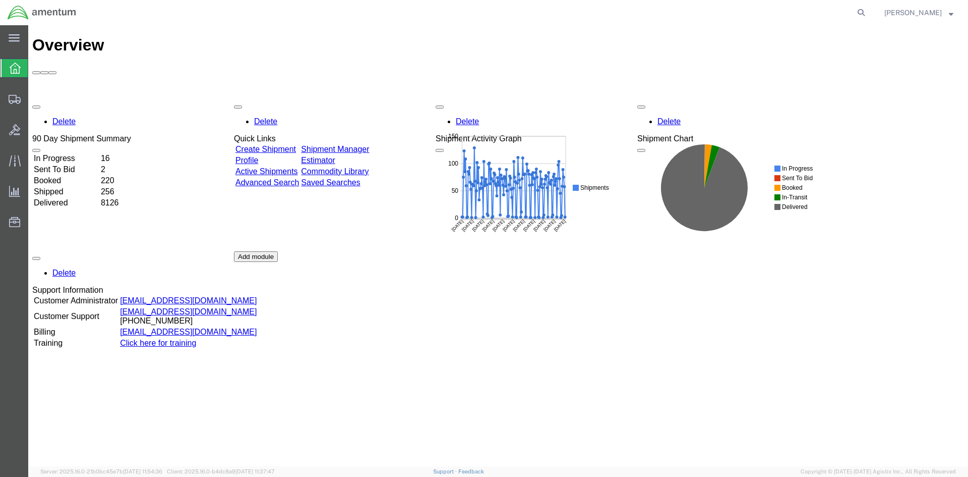
click at [366, 145] on link "Shipment Manager" at bounding box center [335, 149] width 68 height 9
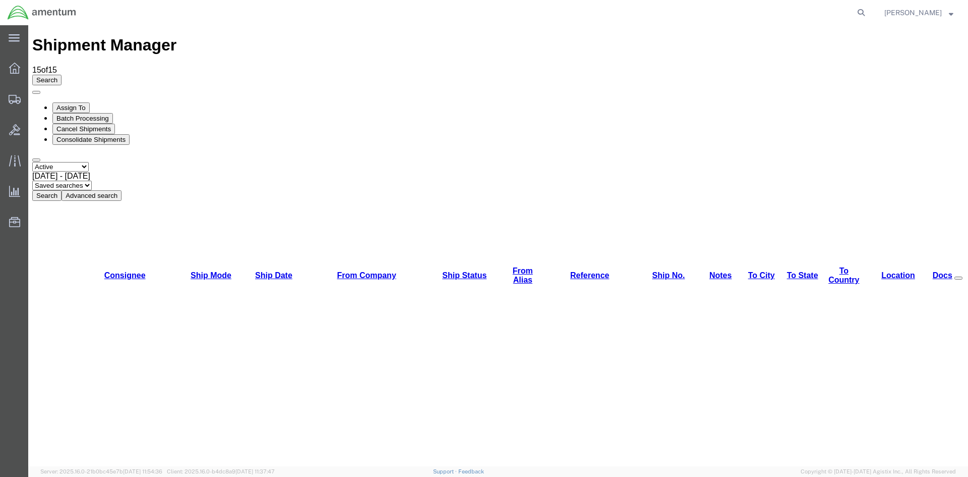
click at [62, 190] on button "Search" at bounding box center [46, 195] width 29 height 11
drag, startPoint x: 323, startPoint y: 68, endPoint x: 203, endPoint y: 61, distance: 120.2
click at [62, 190] on button "Search" at bounding box center [46, 195] width 29 height 11
drag, startPoint x: 637, startPoint y: 114, endPoint x: 353, endPoint y: 143, distance: 286.0
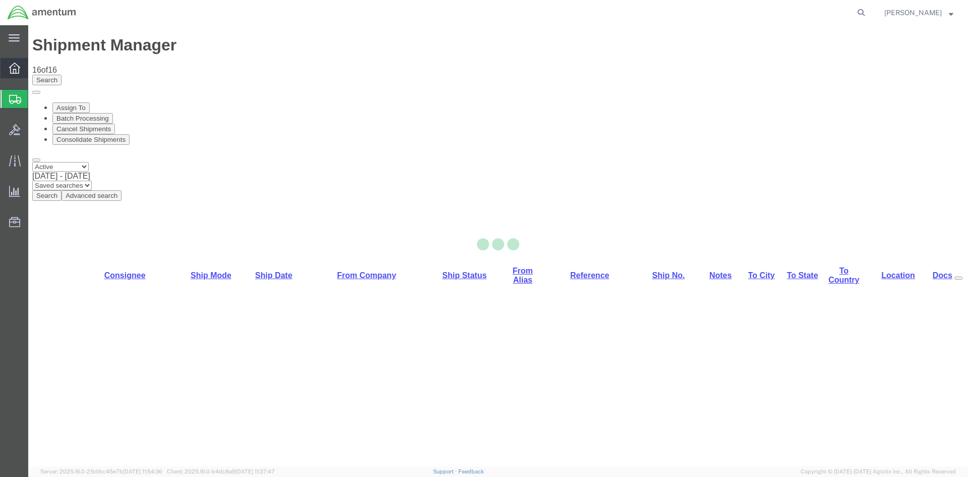
select select "42668"
select select "42677"
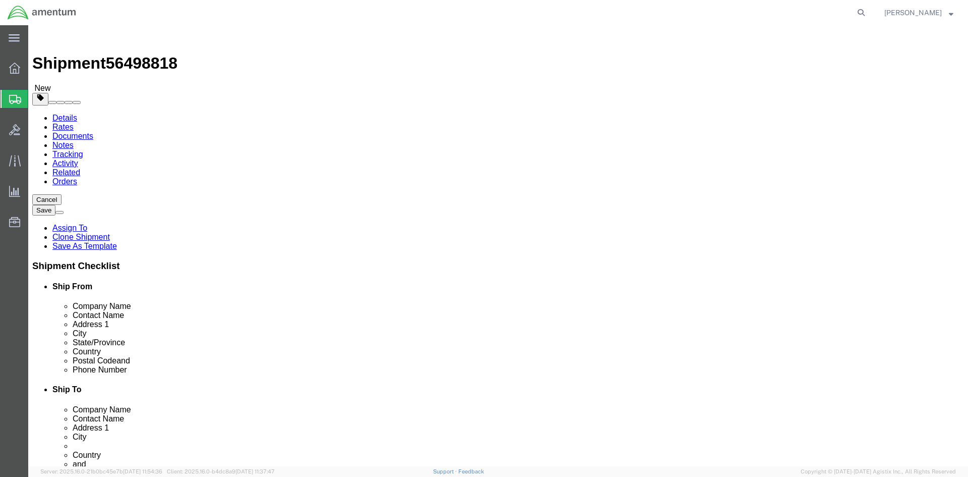
click icon
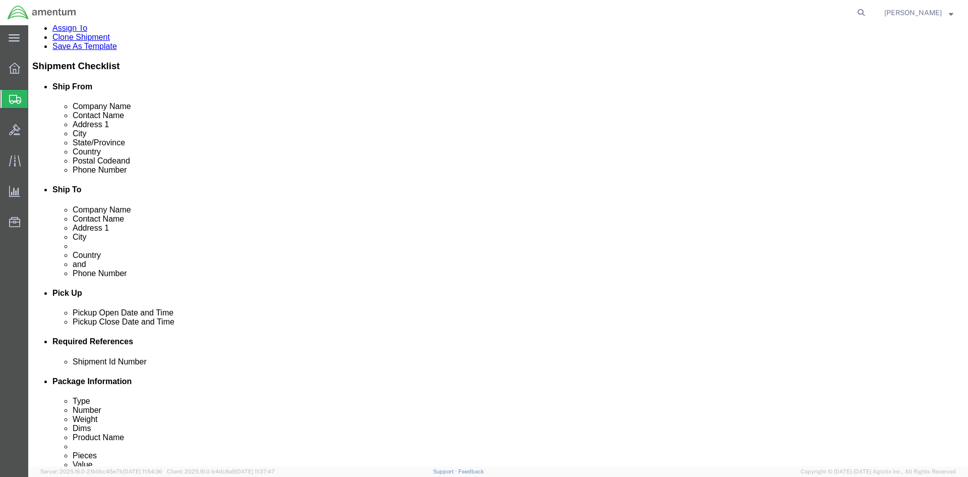
scroll to position [202, 0]
click button "Add"
click select "Select EIN EORI TIN VAT Other"
select select "EORI"
click select "Select EIN EORI TIN VAT Other"
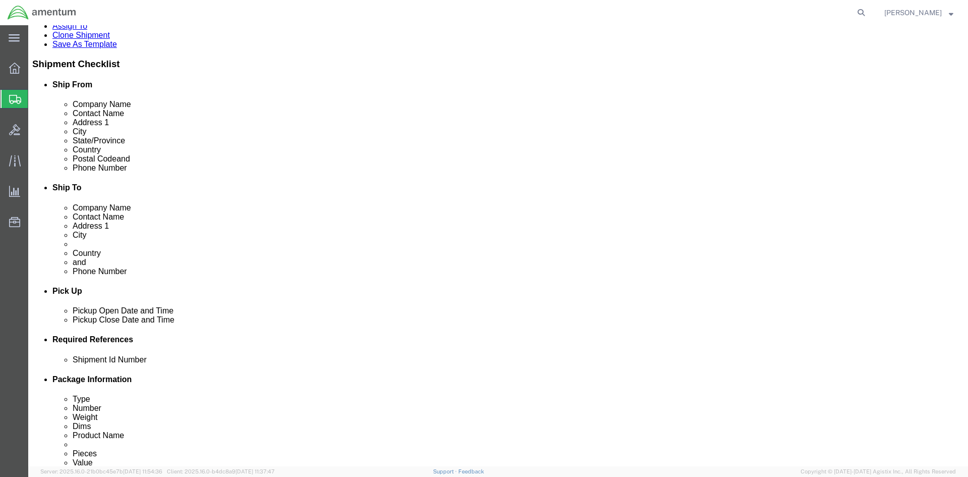
drag, startPoint x: 615, startPoint y: 256, endPoint x: 616, endPoint y: 261, distance: 5.1
click input "text"
type input "DE326998639953594"
drag, startPoint x: 220, startPoint y: 75, endPoint x: 157, endPoint y: 78, distance: 63.1
click link "Special Services"
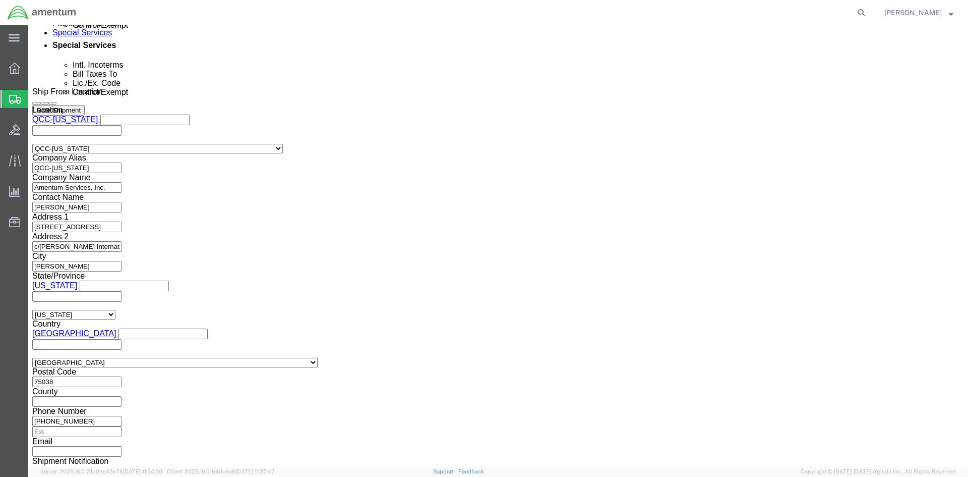
scroll to position [706, 0]
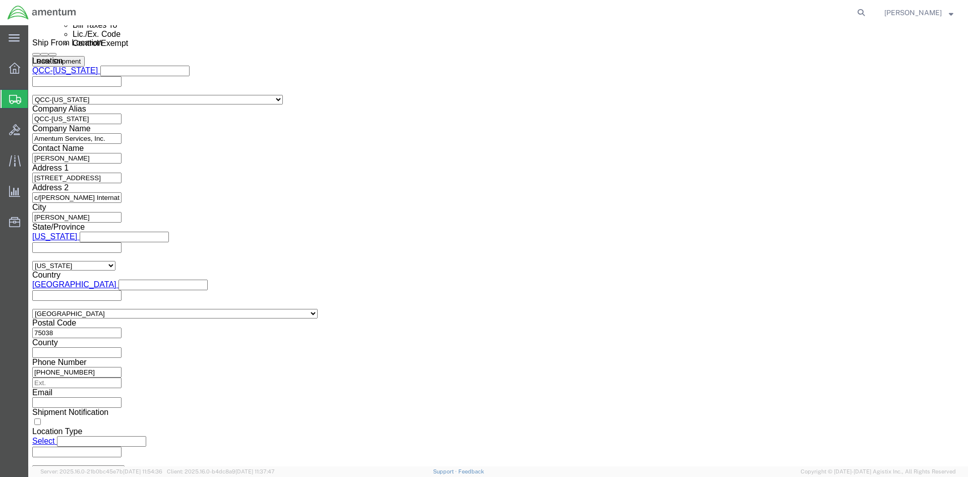
click select "Select ATF BIS DEA EPA FDA FTR ITAR OFAC Other (OPA)"
select select "FTR"
click select "Select ATF BIS DEA EPA FDA FTR ITAR OFAC Other (OPA)"
drag, startPoint x: 187, startPoint y: 300, endPoint x: 188, endPoint y: 289, distance: 11.6
click select "Select 30.2(d)(2) 30.36 30.37(a) 30.37(f) 30.37(g) 30.37(h) 30.37(i) 30.37(j) 3…"
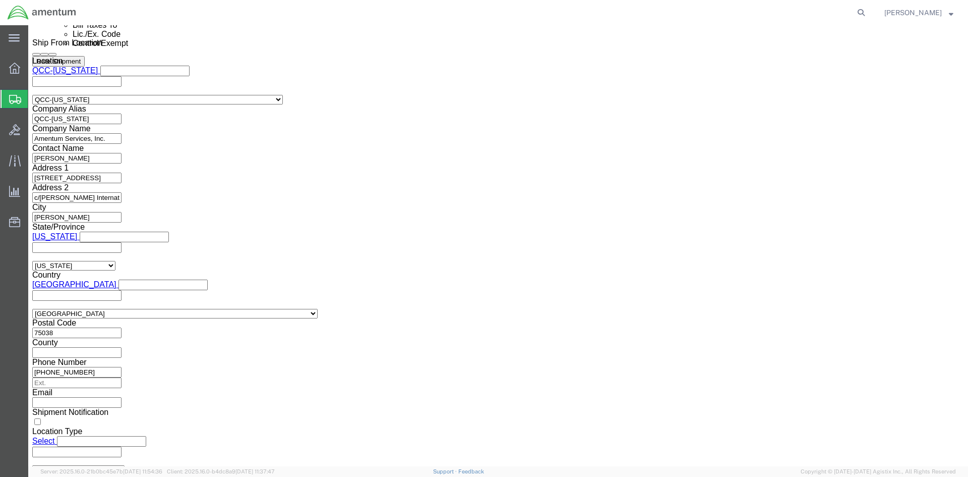
select select "30.37(a)"
click select "Select 30.2(d)(2) 30.36 30.37(a) 30.37(f) 30.37(g) 30.37(h) 30.37(i) 30.37(j) 3…"
click select "Select AES-Direct EEI Carrier File EEI EEI Exempt"
select select "AESD"
click select "Select AES-Direct EEI Carrier File EEI EEI Exempt"
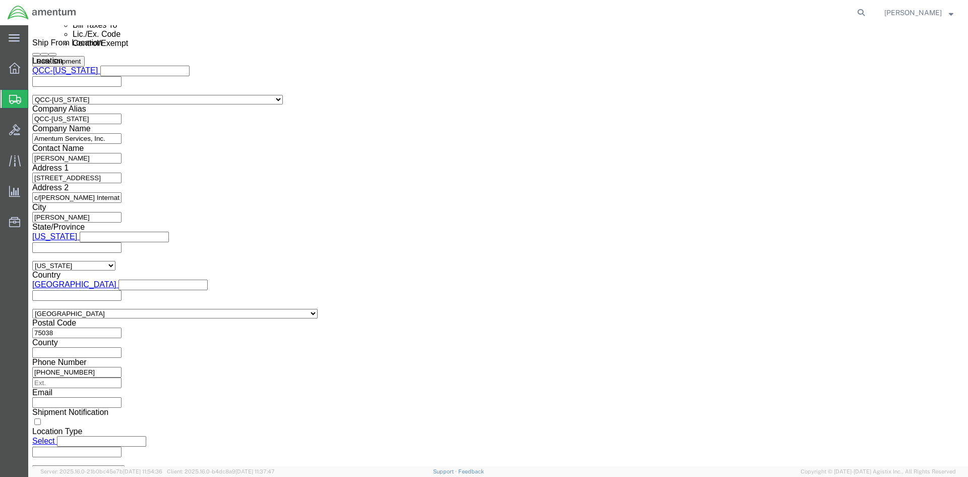
drag, startPoint x: 545, startPoint y: 294, endPoint x: 478, endPoint y: 289, distance: 67.8
click div "ITN Number Internal transaction number. The AES generated number assigned to a …"
click select "Select AES-Direct EEI Carrier File EEI EEI Exempt"
select select "EXEM"
click select "Select AES-Direct EEI Carrier File EEI EEI Exempt"
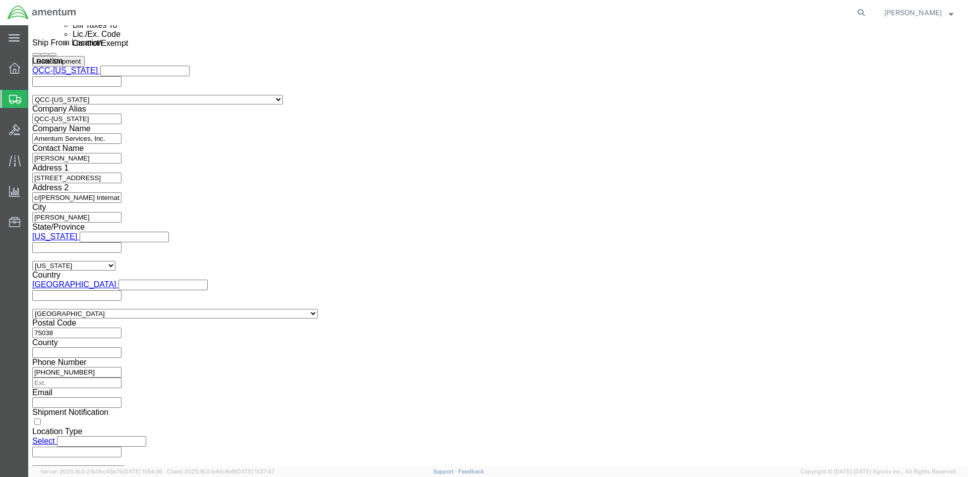
click button "Rate Shipment"
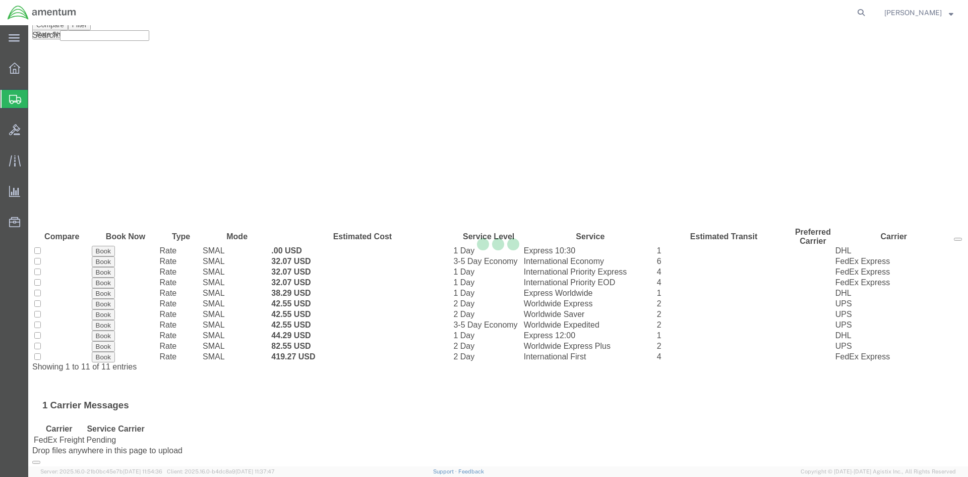
scroll to position [0, 0]
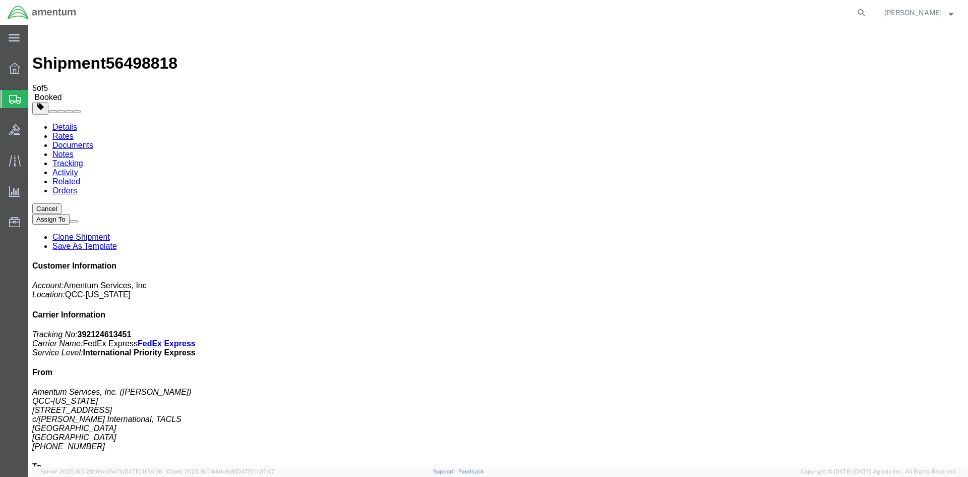
click at [35, 67] on span "Overview" at bounding box center [31, 68] width 7 height 20
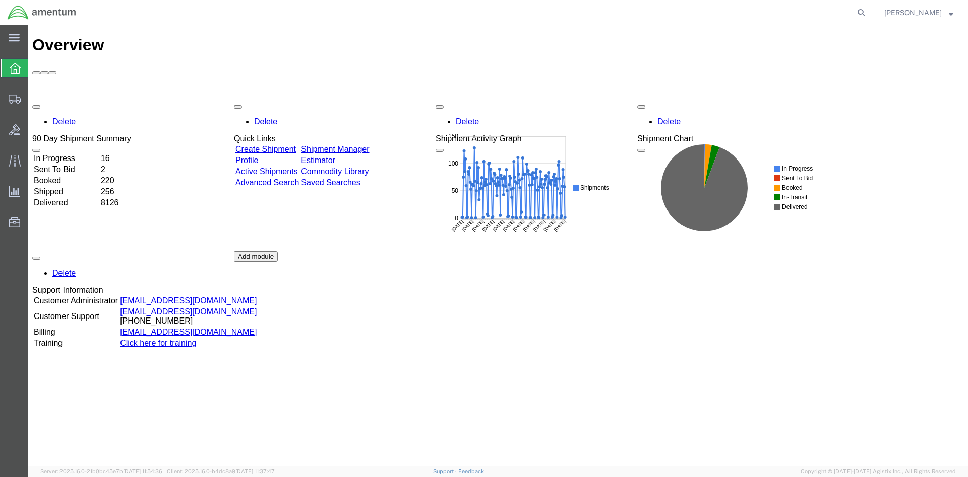
click at [365, 145] on link "Shipment Manager" at bounding box center [335, 149] width 68 height 9
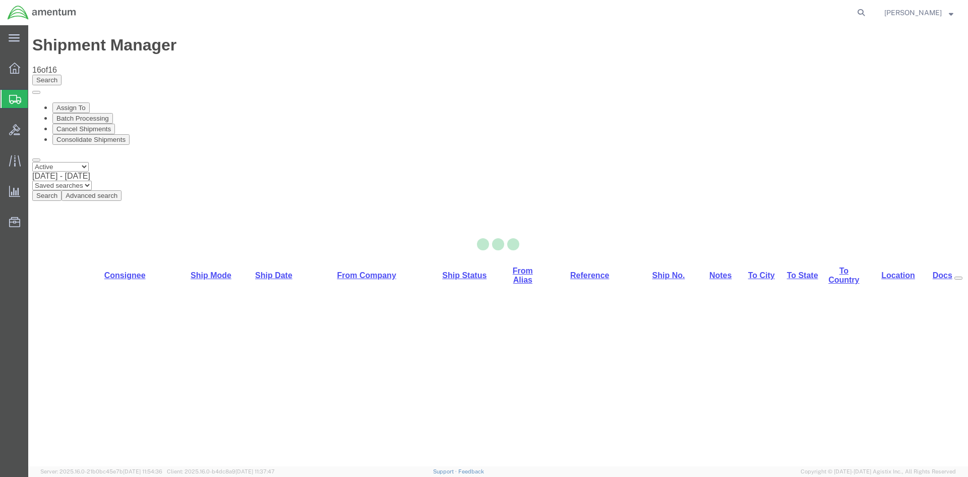
select select "42668"
select select "42679"
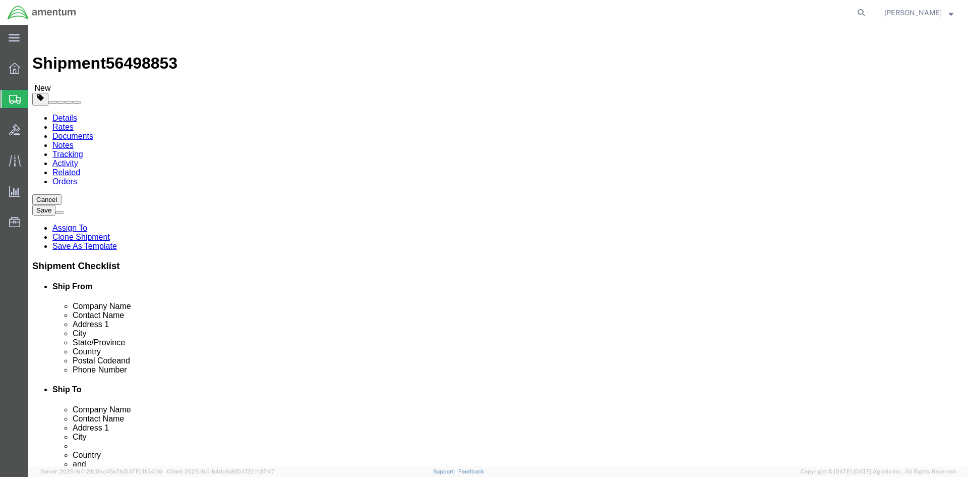
click link "Special Services"
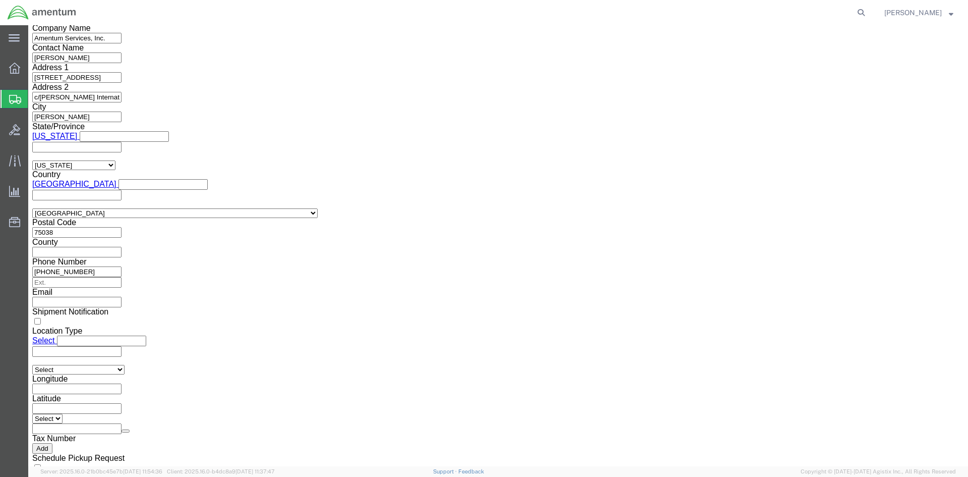
scroll to position [807, 0]
click select "Select ATF BIS DEA EPA FDA FTR ITAR OFAC Other (OPA)"
select select "FTR"
click select "Select ATF BIS DEA EPA FDA FTR ITAR OFAC Other (OPA)"
click select "Select 30.2(d)(2) 30.36 30.37(a) 30.37(f) 30.37(g) 30.37(h) 30.37(i) 30.37(j) 3…"
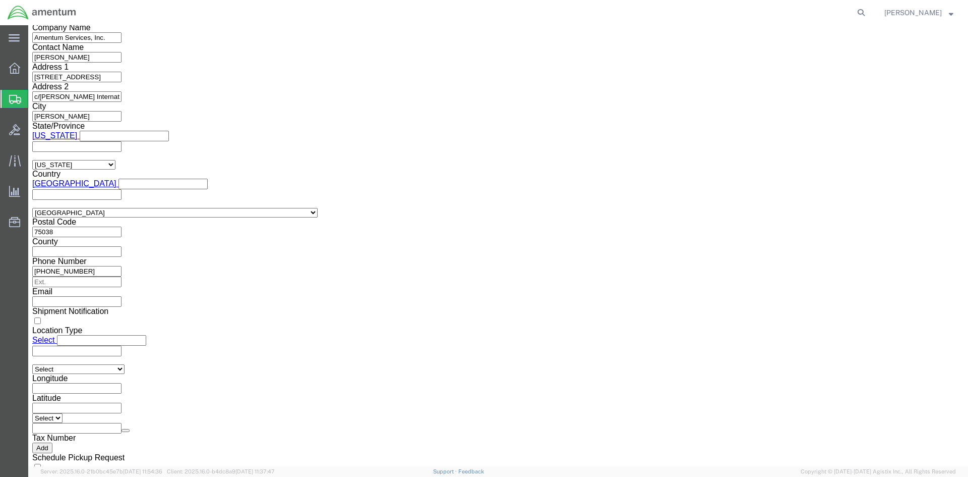
select select "30.37(a)"
click select "Select 30.2(d)(2) 30.36 30.37(a) 30.37(f) 30.37(g) 30.37(h) 30.37(i) 30.37(j) 3…"
click select "Select AES-Direct EEI Carrier File EEI EEI Exempt"
select select "EXEM"
click select "Select AES-Direct EEI Carrier File EEI EEI Exempt"
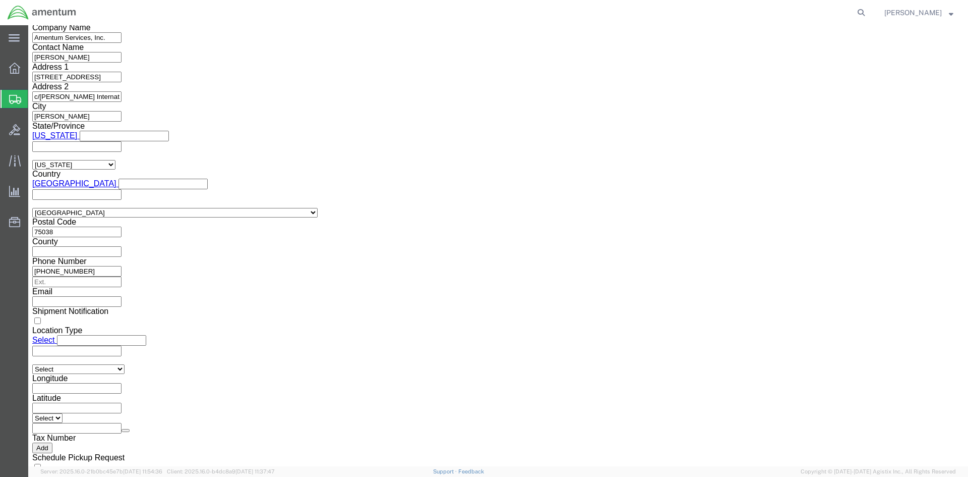
drag, startPoint x: 533, startPoint y: 189, endPoint x: 499, endPoint y: 184, distance: 34.1
click input "30.37(A)"
click button "Rate Shipment"
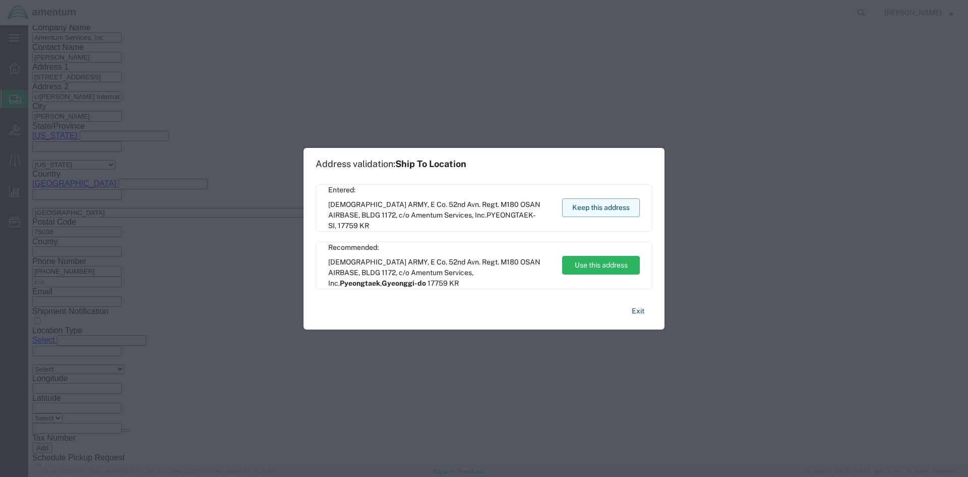
click at [603, 206] on button "Keep this address" at bounding box center [601, 207] width 78 height 19
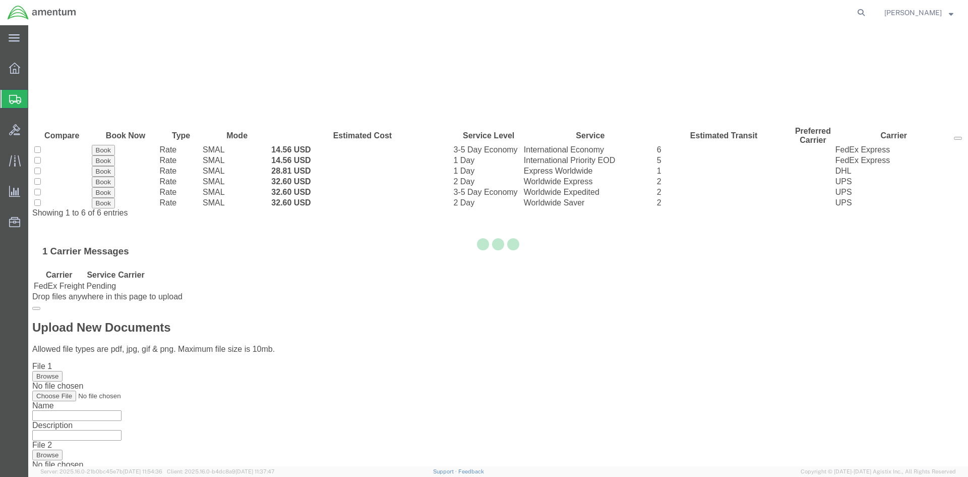
scroll to position [0, 0]
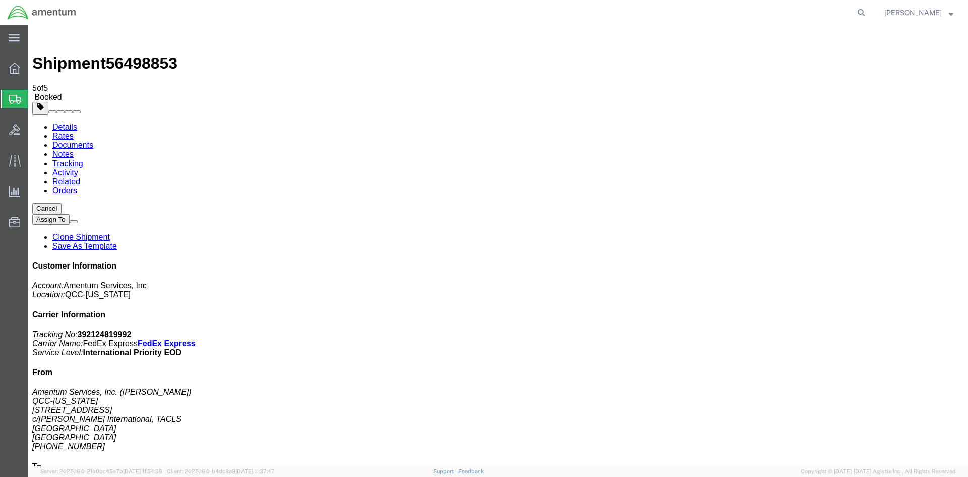
drag, startPoint x: 36, startPoint y: 192, endPoint x: 423, endPoint y: 219, distance: 387.8
click at [33, 68] on span "Overview" at bounding box center [31, 68] width 7 height 20
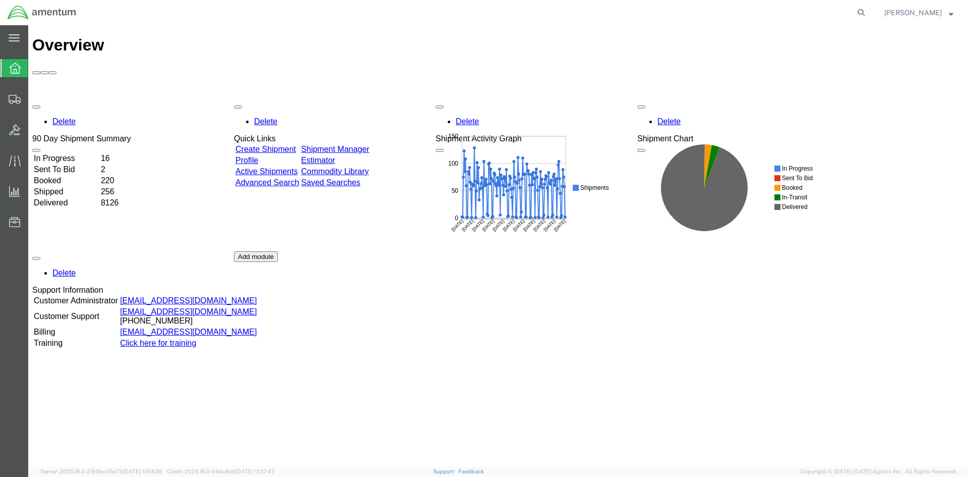
drag, startPoint x: 370, startPoint y: 94, endPoint x: 49, endPoint y: 99, distance: 320.3
click at [369, 145] on link "Shipment Manager" at bounding box center [335, 149] width 68 height 9
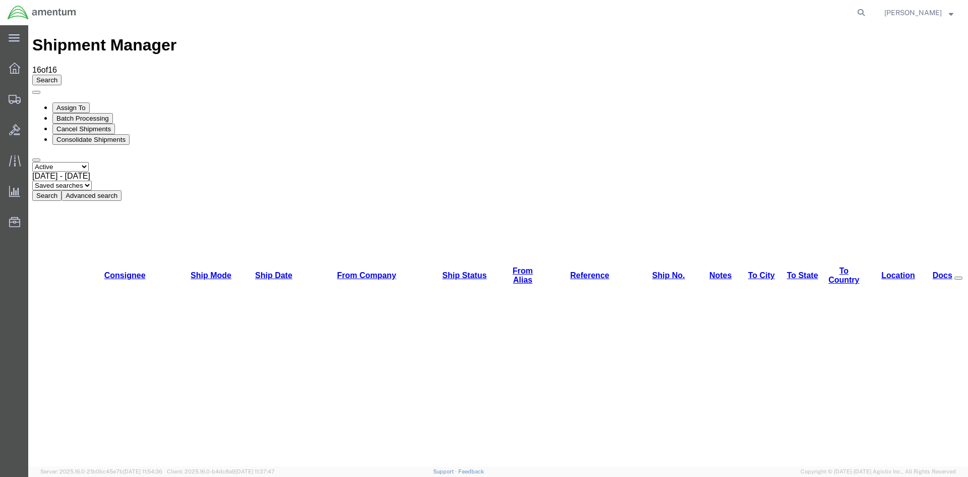
click at [62, 190] on button "Search" at bounding box center [46, 195] width 29 height 11
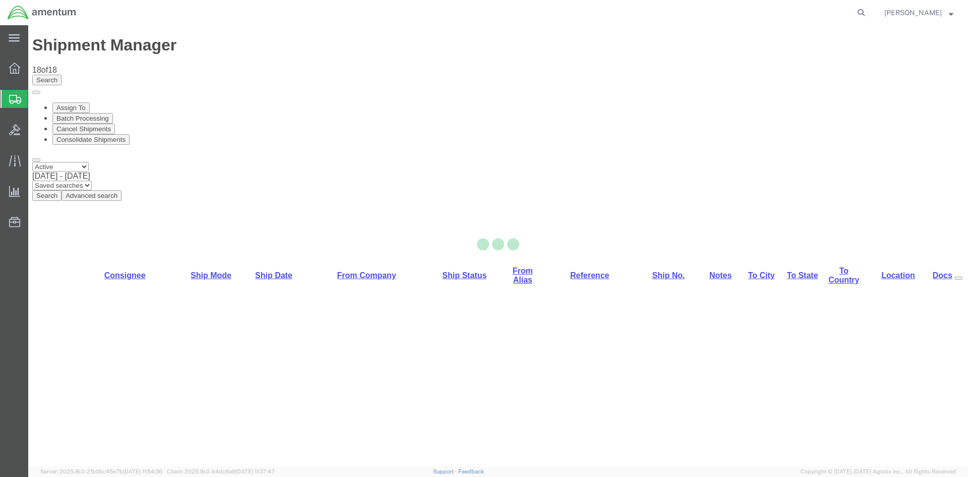
select select "42668"
select select "42735"
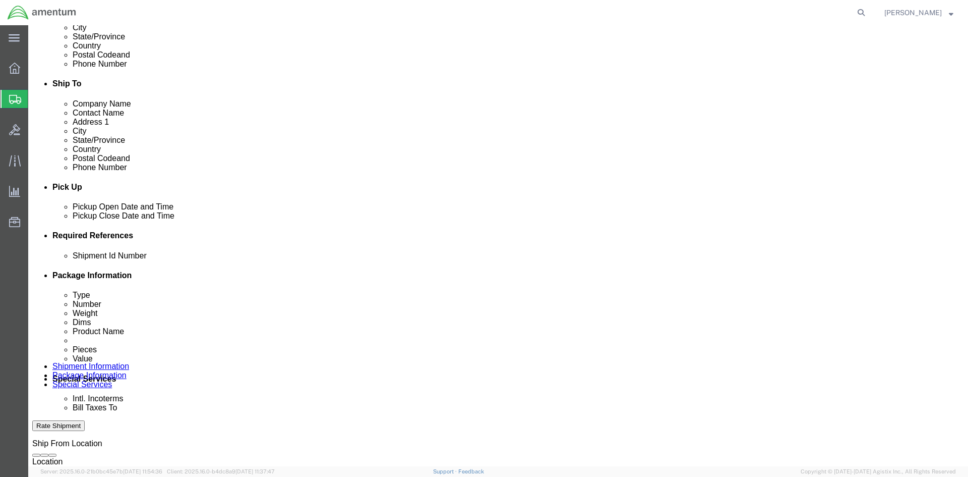
scroll to position [353, 0]
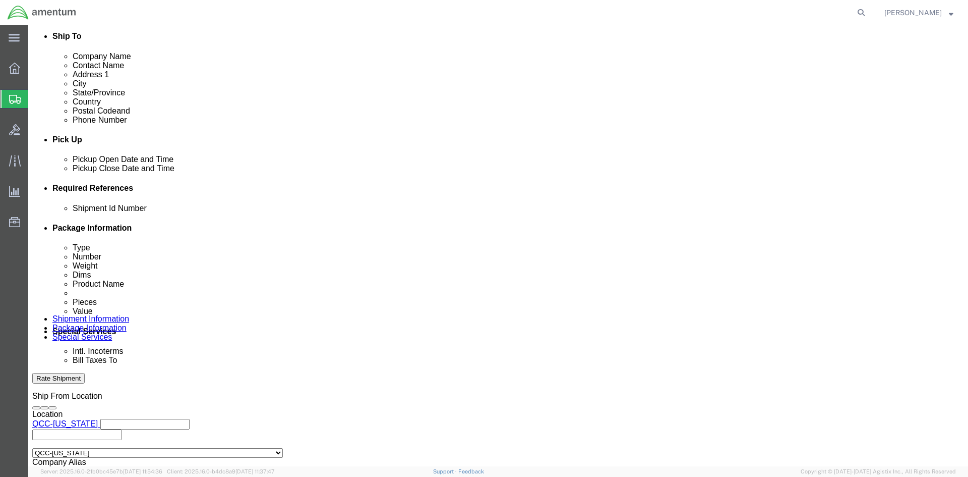
click button "Rate Shipment"
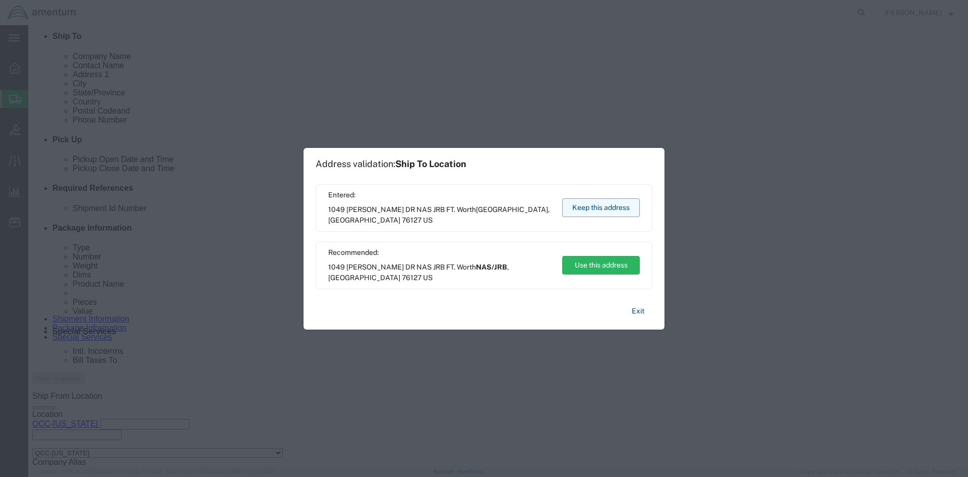
click at [611, 204] on button "Keep this address" at bounding box center [601, 207] width 78 height 19
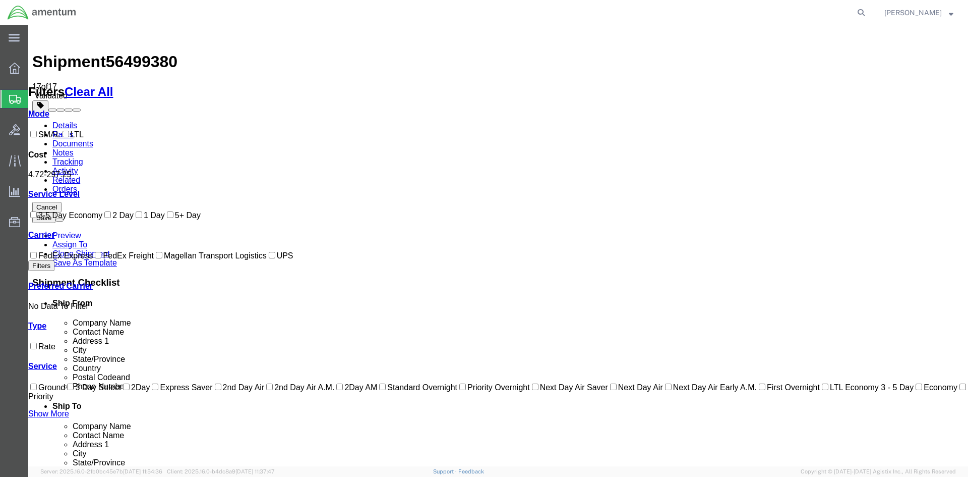
scroll to position [0, 0]
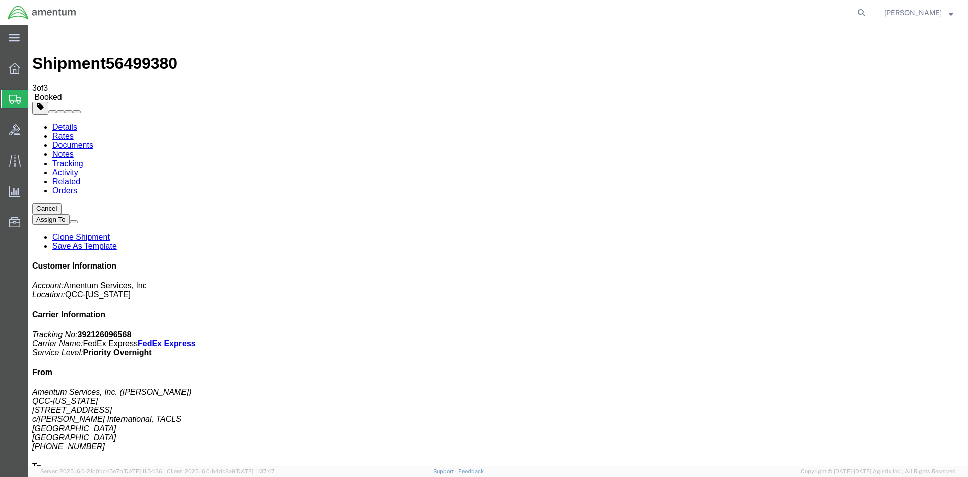
drag, startPoint x: 359, startPoint y: 179, endPoint x: 403, endPoint y: 181, distance: 44.0
copy td "392126096568"
drag, startPoint x: 423, startPoint y: 182, endPoint x: 51, endPoint y: 237, distance: 375.2
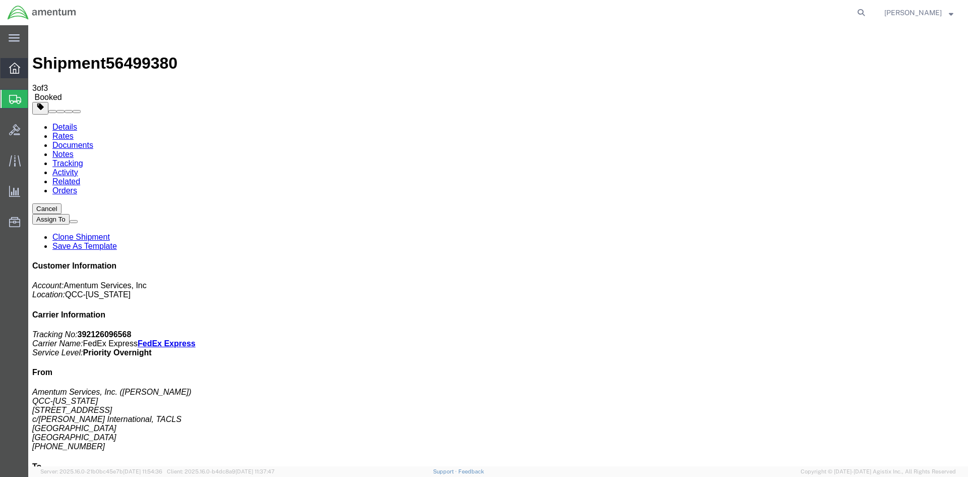
click at [35, 69] on span "Overview" at bounding box center [31, 68] width 7 height 20
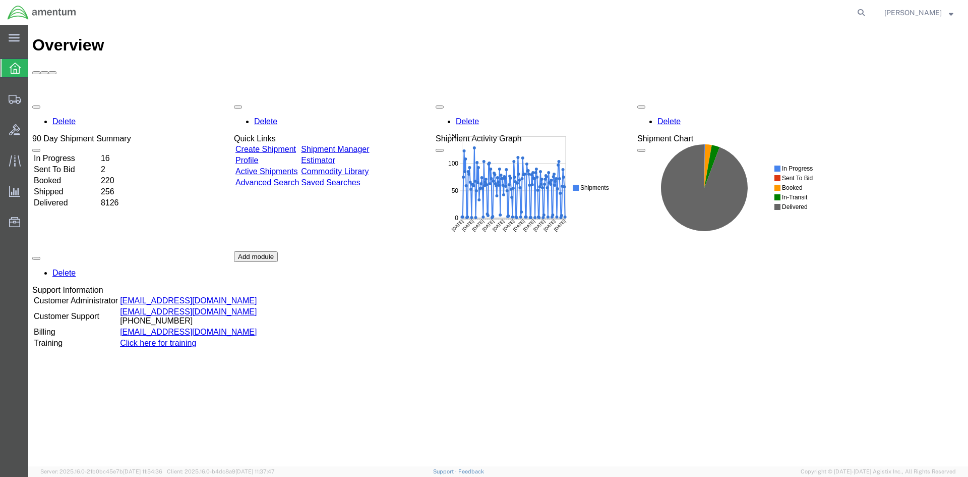
click at [362, 145] on link "Shipment Manager" at bounding box center [335, 149] width 68 height 9
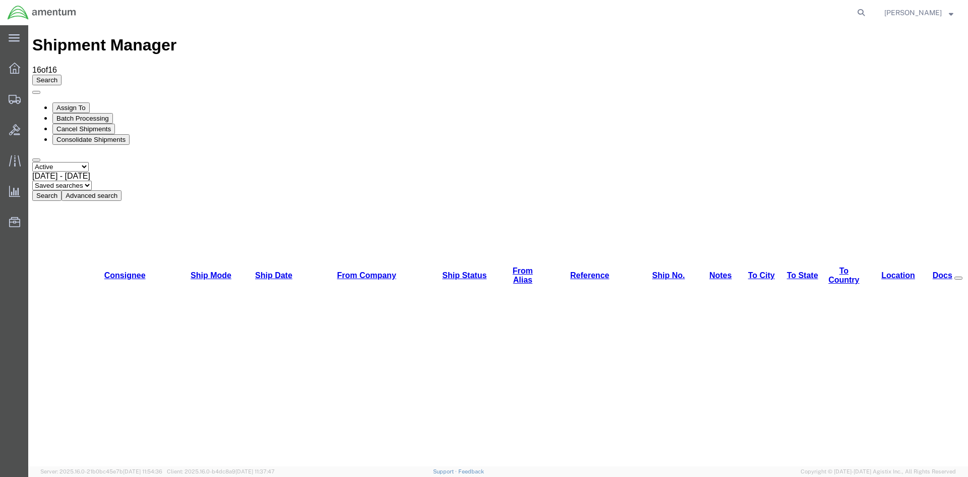
click at [62, 190] on button "Search" at bounding box center [46, 195] width 29 height 11
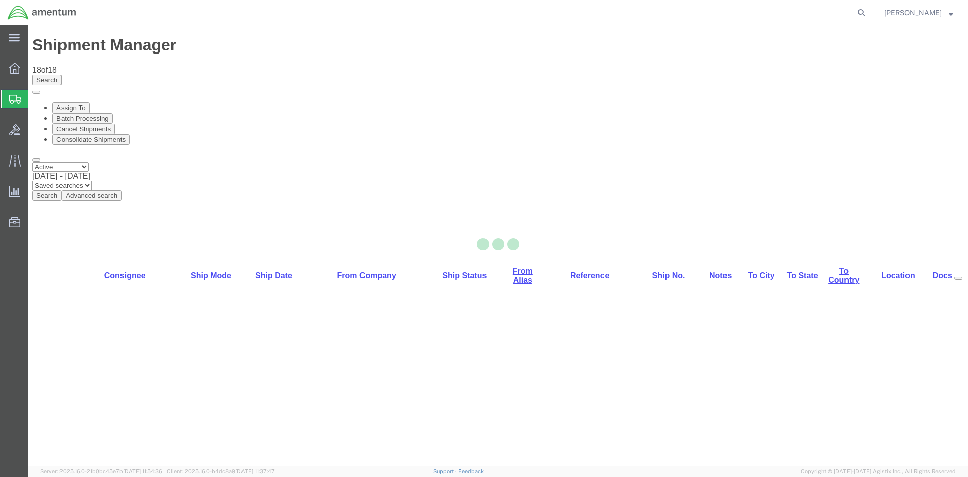
select select "42668"
select select "42717"
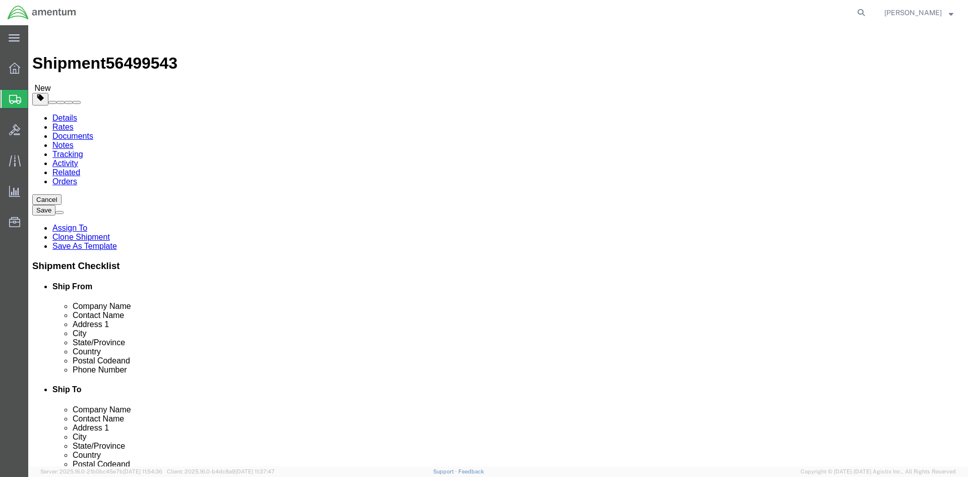
click button "Rate Shipment"
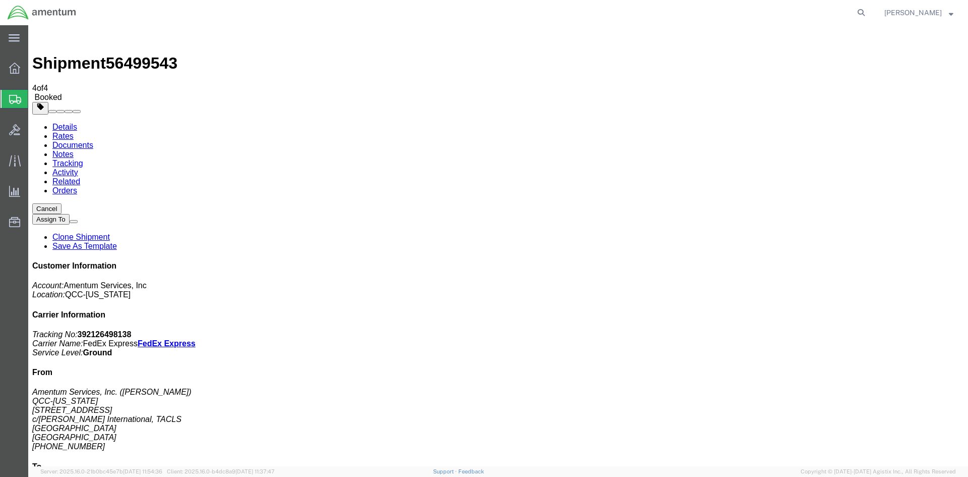
click at [35, 68] on span "Overview" at bounding box center [31, 68] width 7 height 20
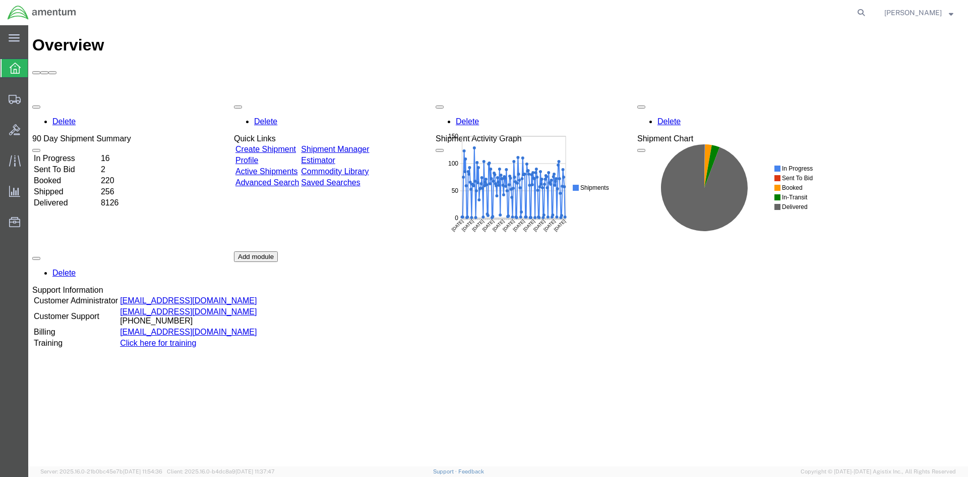
click at [356, 145] on link "Shipment Manager" at bounding box center [335, 149] width 68 height 9
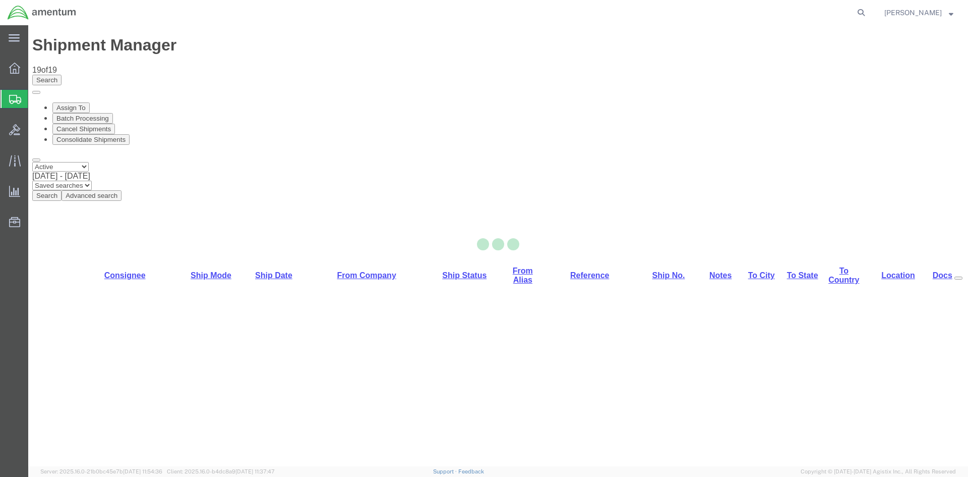
select select "60371"
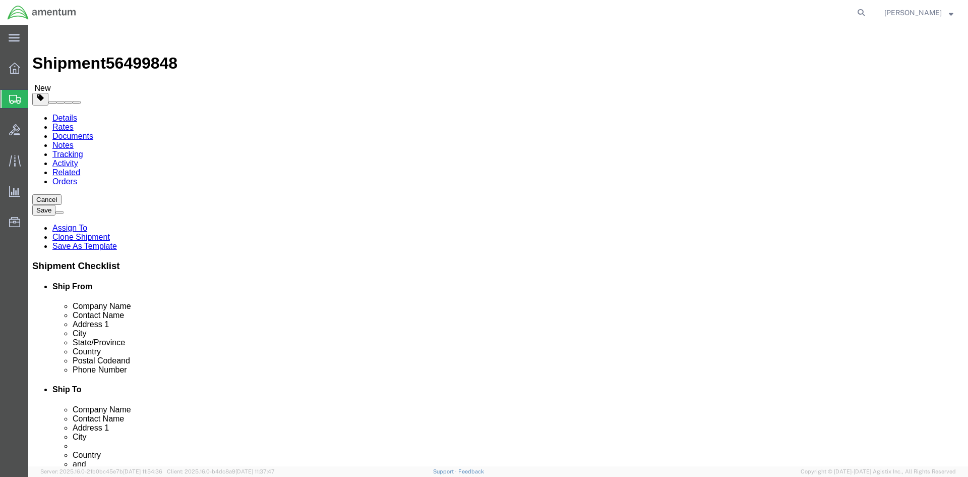
click icon
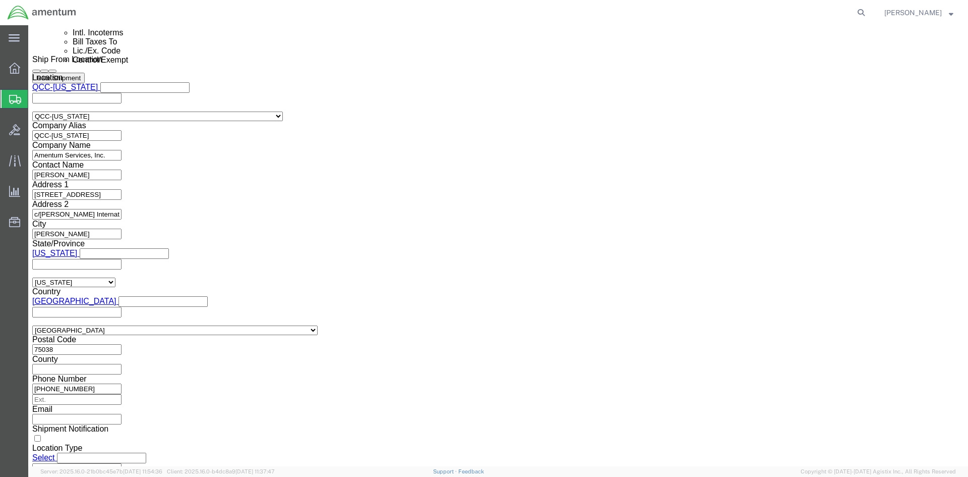
scroll to position [706, 0]
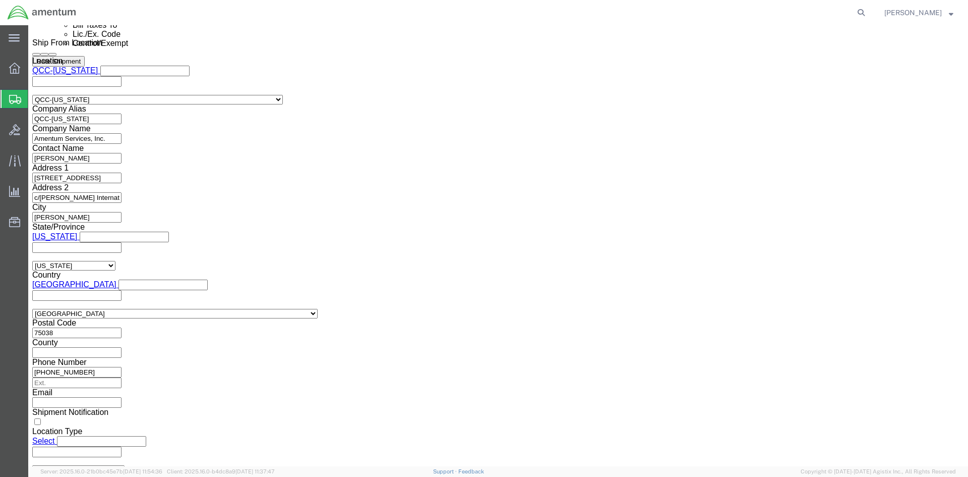
click select "Select AES-Direct EEI Carrier File EEI EEI Exempt"
select select "AESD"
click select "Select AES-Direct EEI Carrier File EEI EEI Exempt"
click button "Rate Shipment"
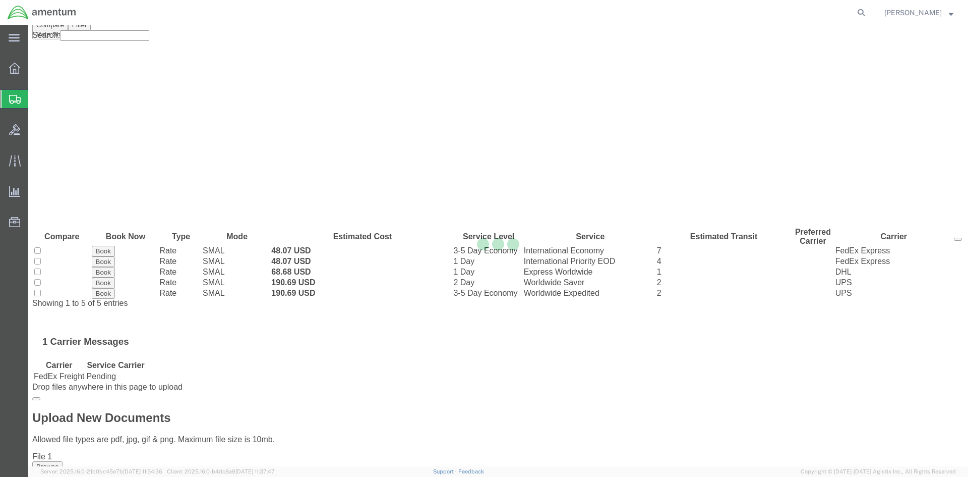
scroll to position [0, 0]
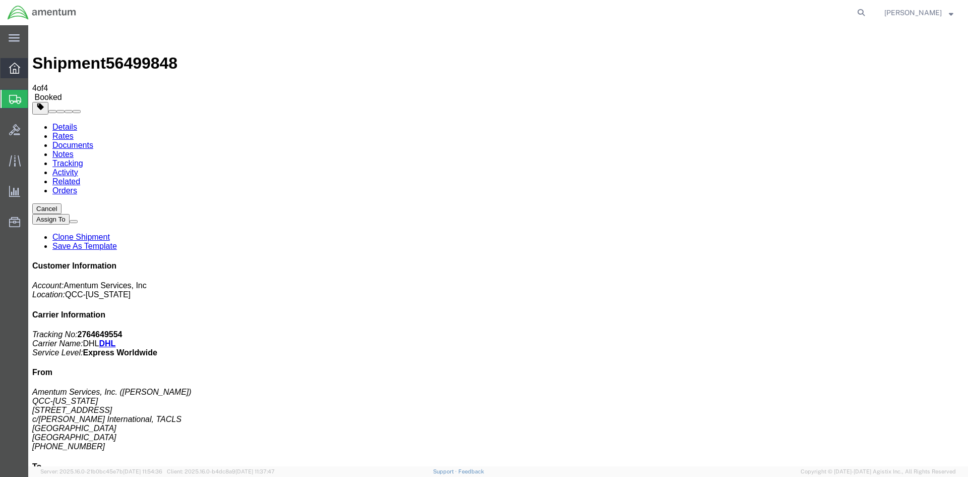
click at [35, 69] on span "Overview" at bounding box center [31, 68] width 7 height 20
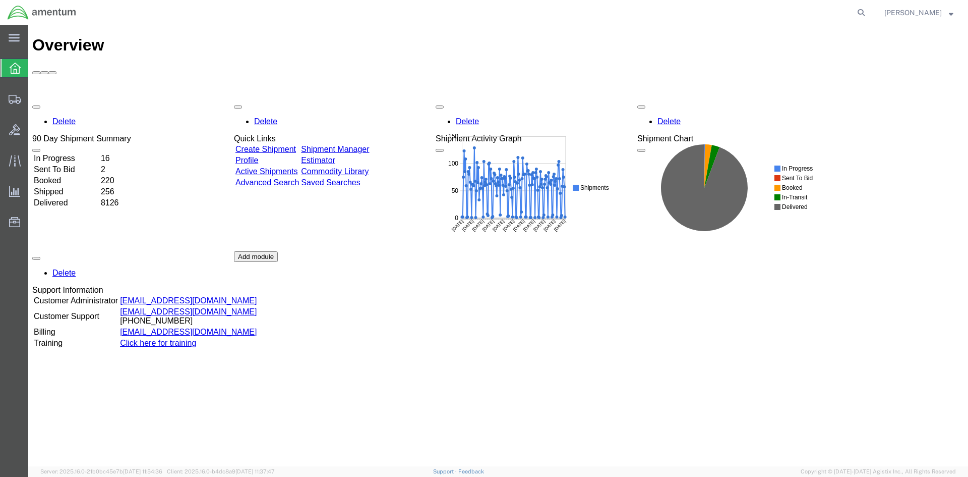
click at [369, 145] on link "Shipment Manager" at bounding box center [335, 149] width 68 height 9
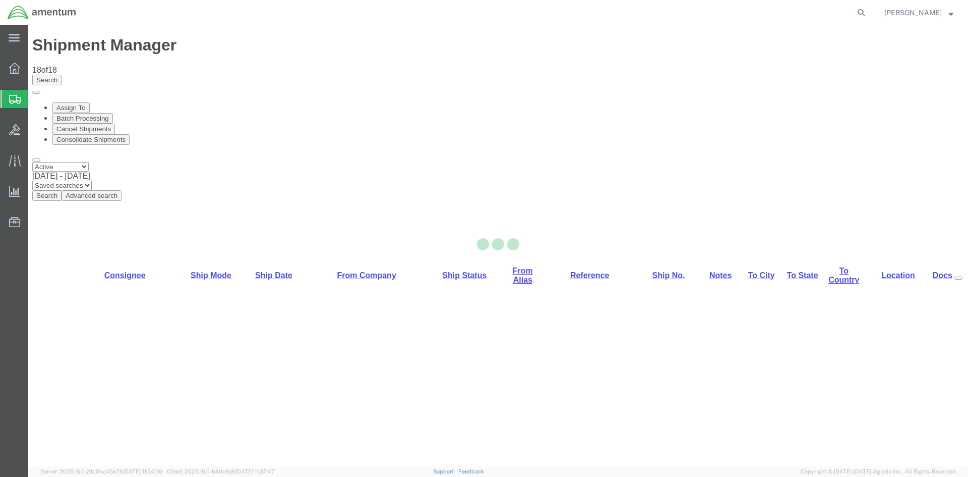
select select "42668"
select select "42737"
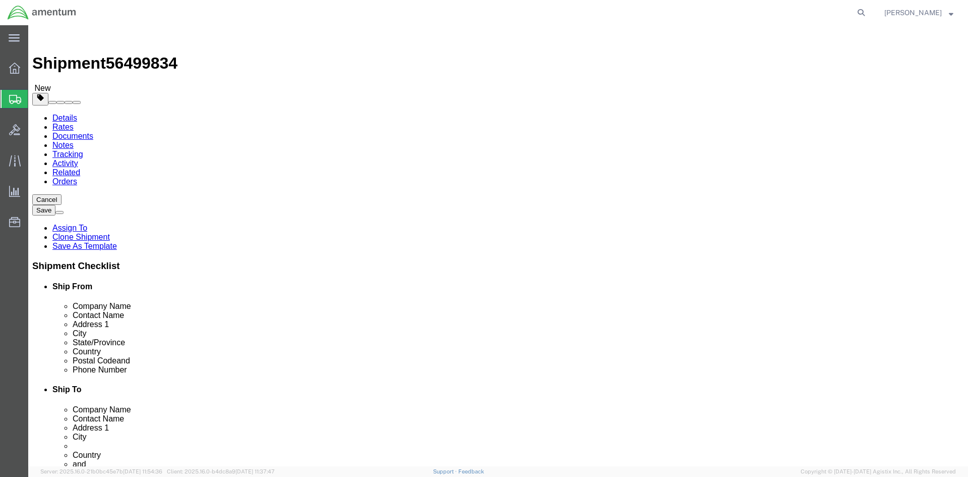
click icon
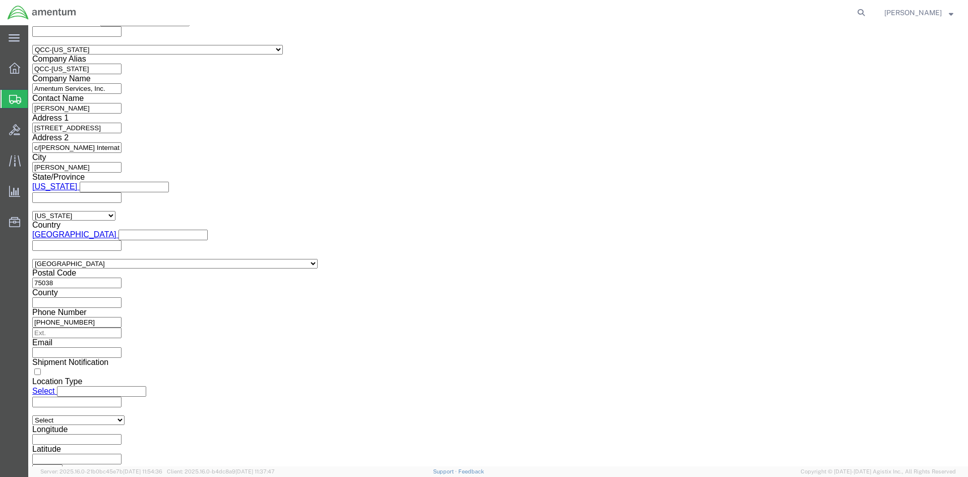
scroll to position [757, 0]
click select "Select AES-Direct EEI Carrier File EEI EEI Exempt"
select select "AESD"
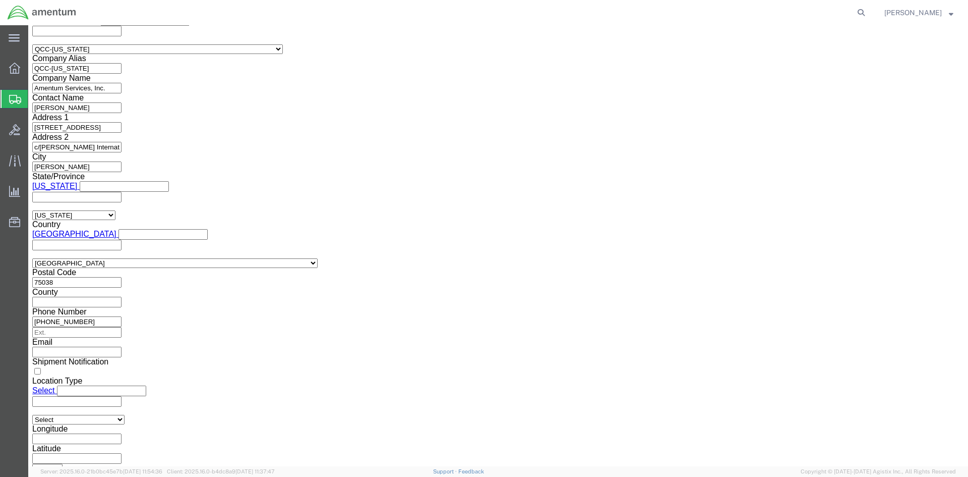
click select "Select AES-Direct EEI Carrier File EEI EEI Exempt"
click button "Rate Shipment"
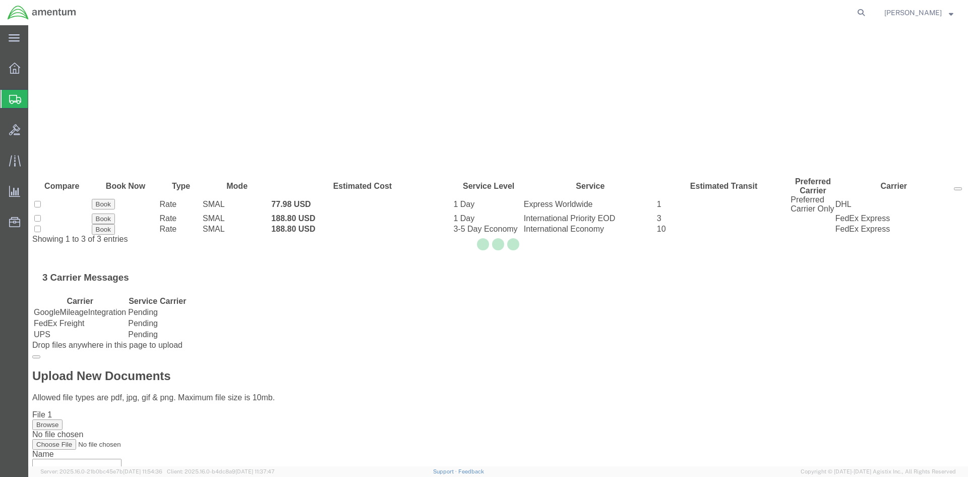
scroll to position [0, 0]
